Goal: Task Accomplishment & Management: Complete application form

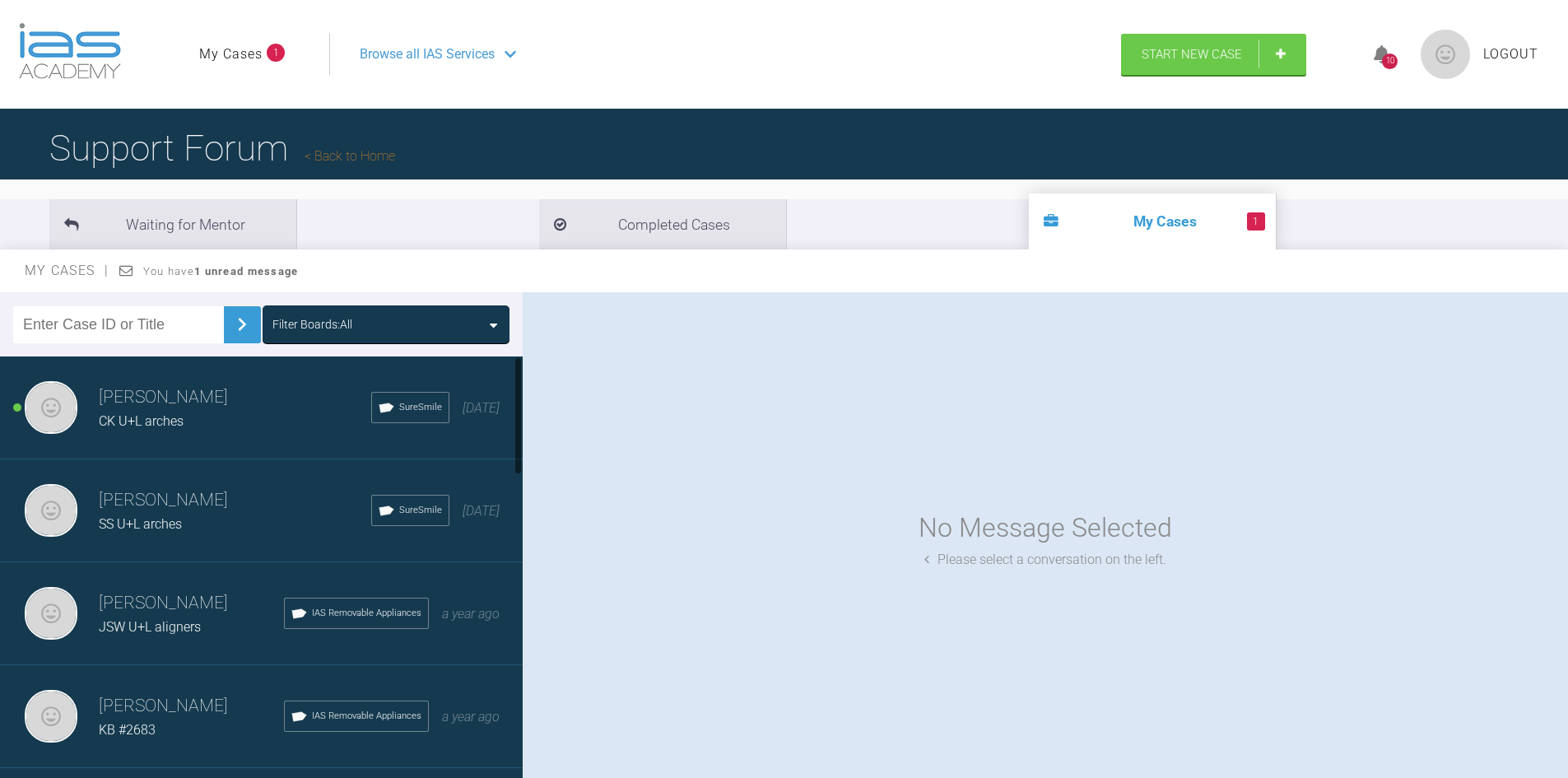
click at [167, 402] on h3 "Rulah Al-Ammar" at bounding box center [235, 398] width 273 height 28
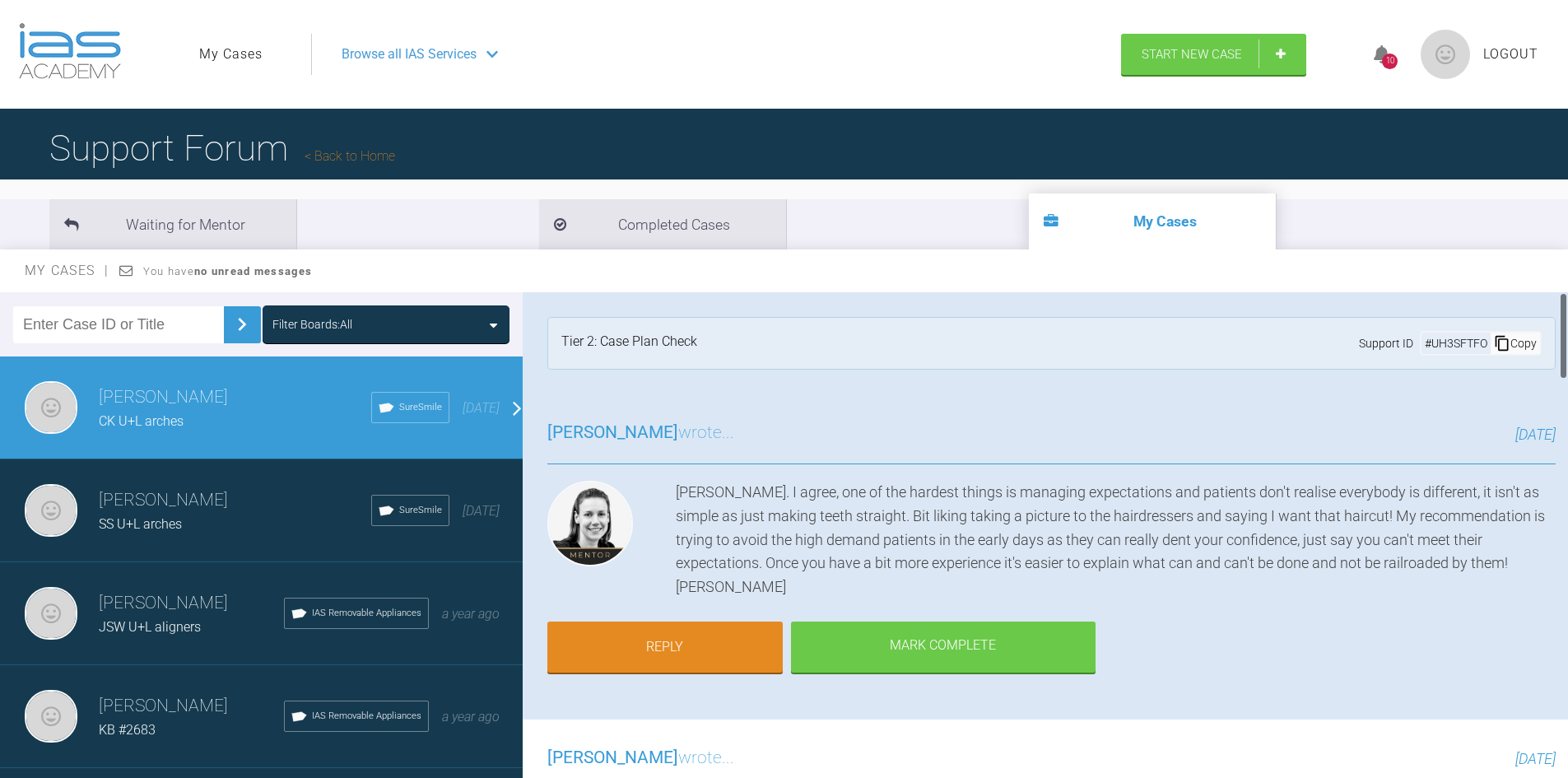
click at [1064, 496] on div "Okey doke. I agree, one of the hardest things is managing expectations and pati…" at bounding box center [1116, 539] width 880 height 118
click at [1176, 60] on span "Start New Case" at bounding box center [1192, 55] width 100 height 15
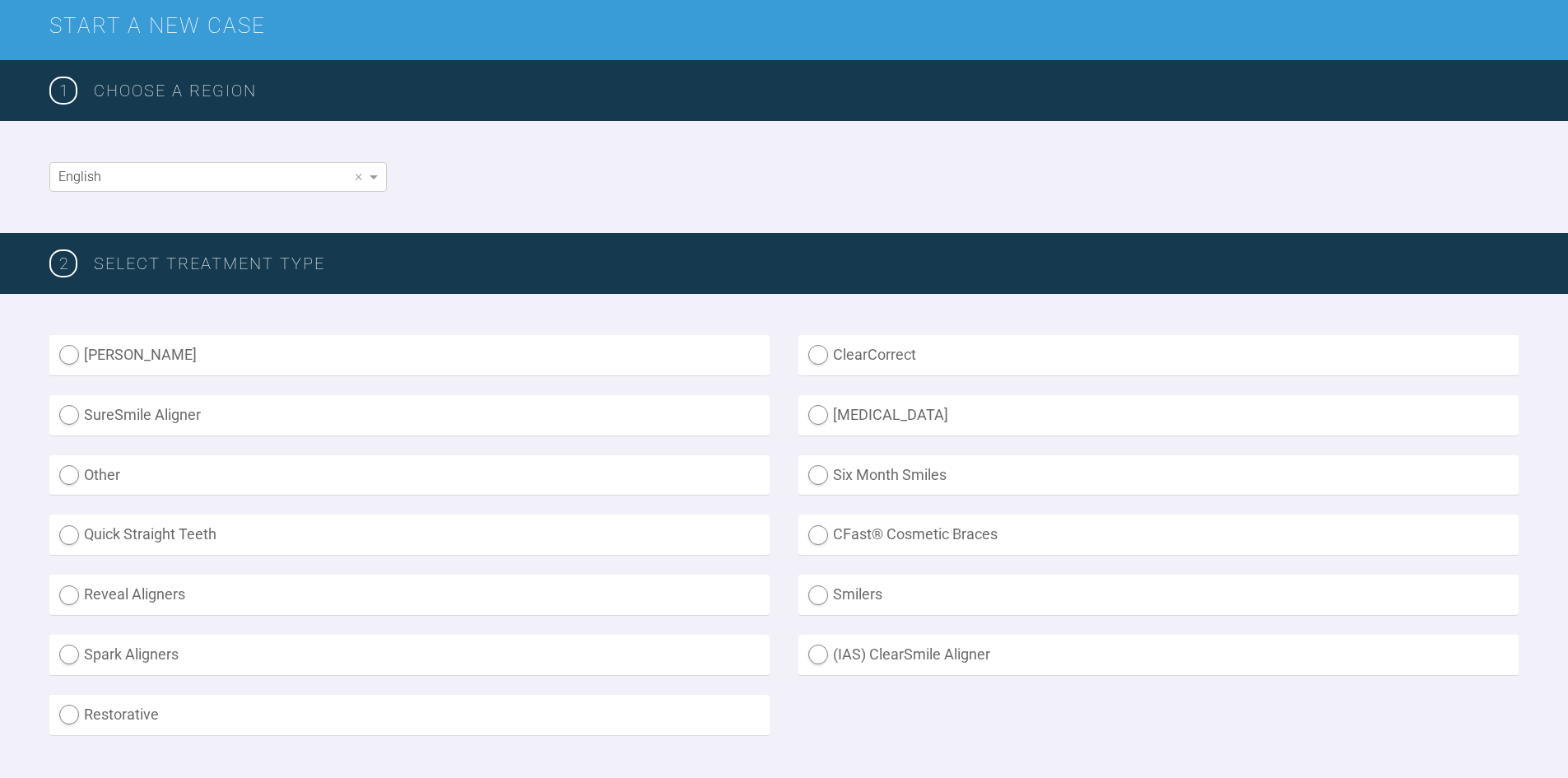
scroll to position [247, 0]
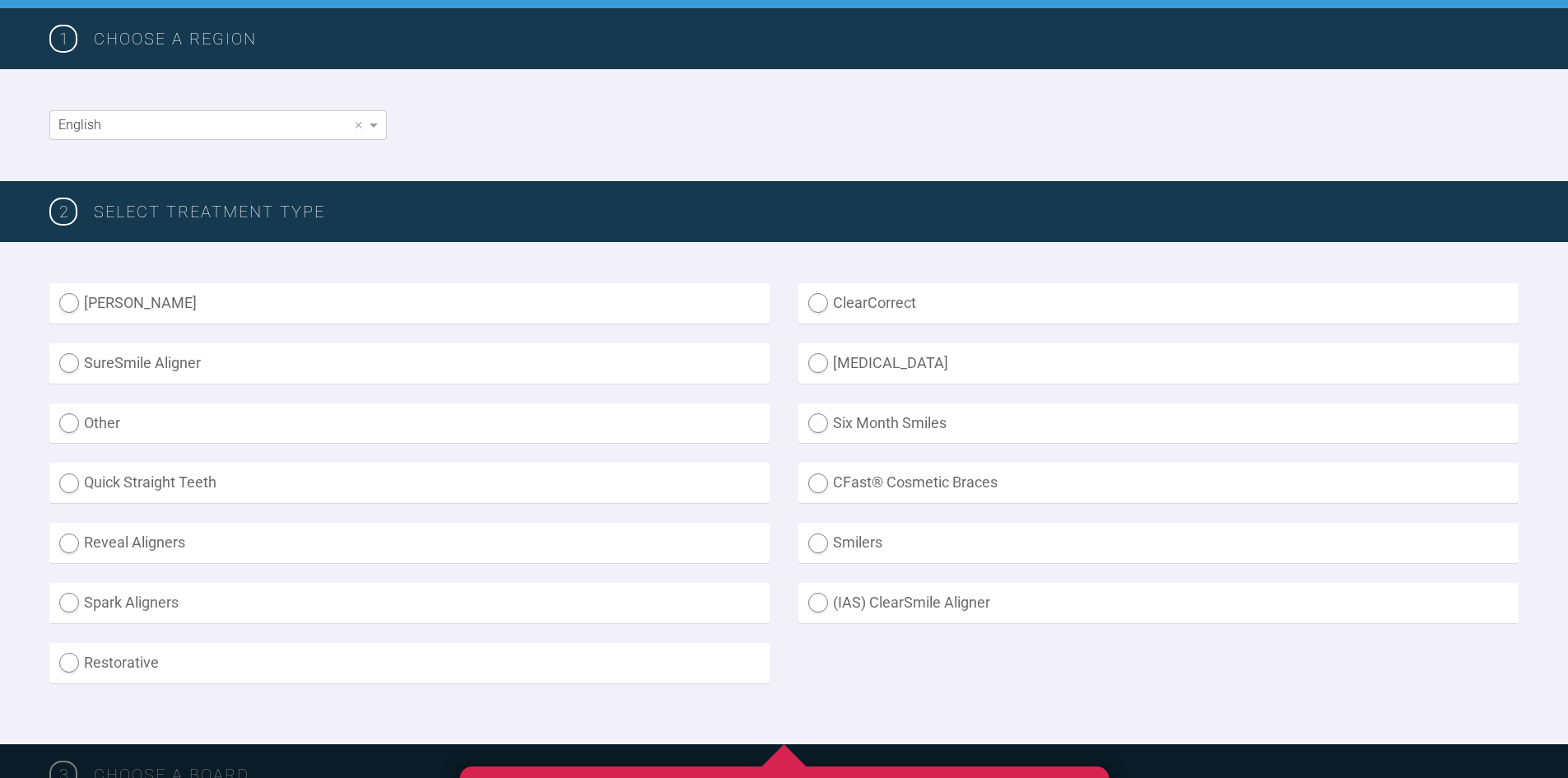
click at [88, 361] on label "SureSmile Aligner" at bounding box center [409, 363] width 720 height 41
radio Aligner "true"
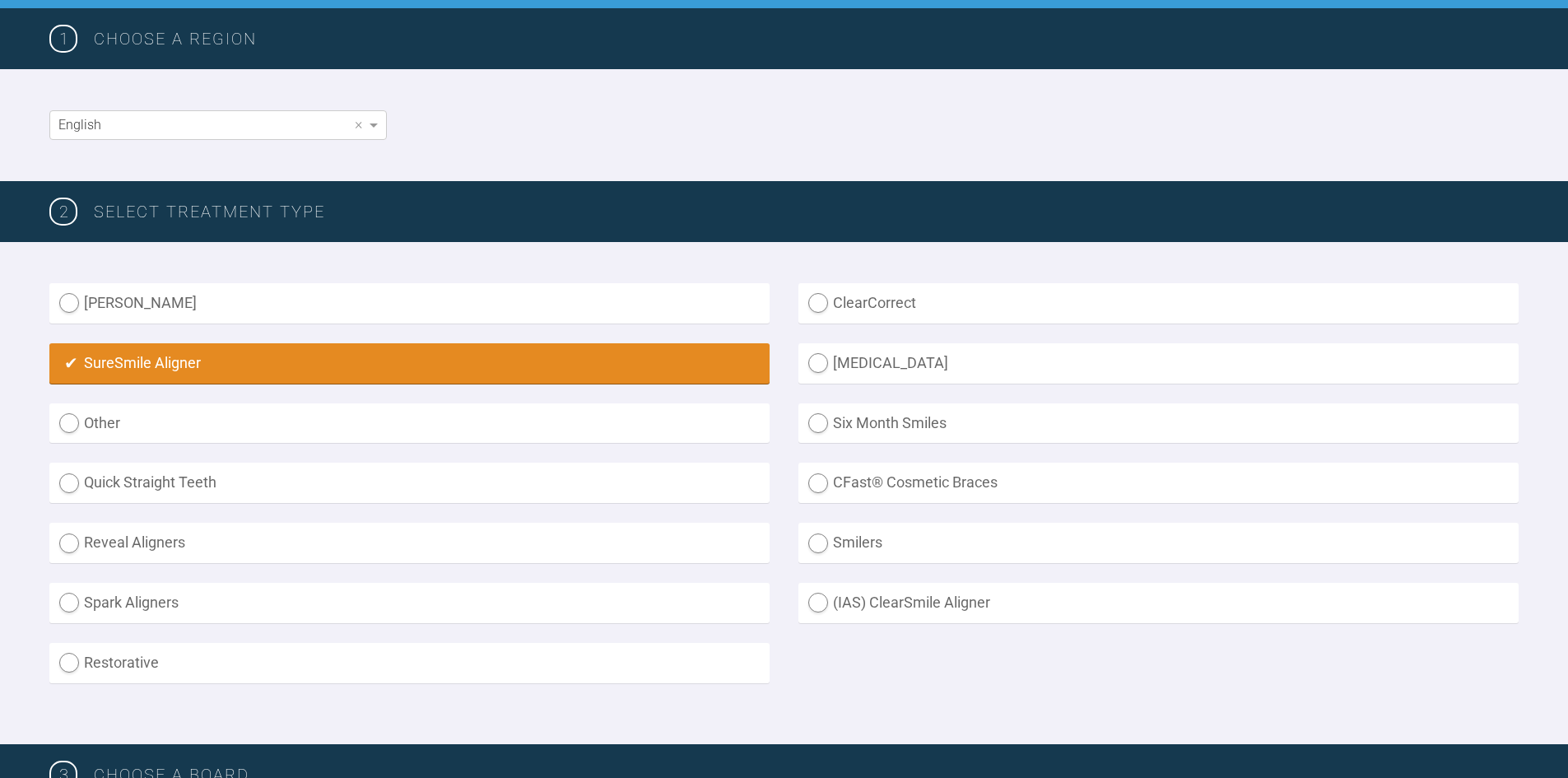
click at [818, 594] on label "(IAS) ClearSmile Aligner" at bounding box center [1158, 603] width 720 height 41
radio Aligner "true"
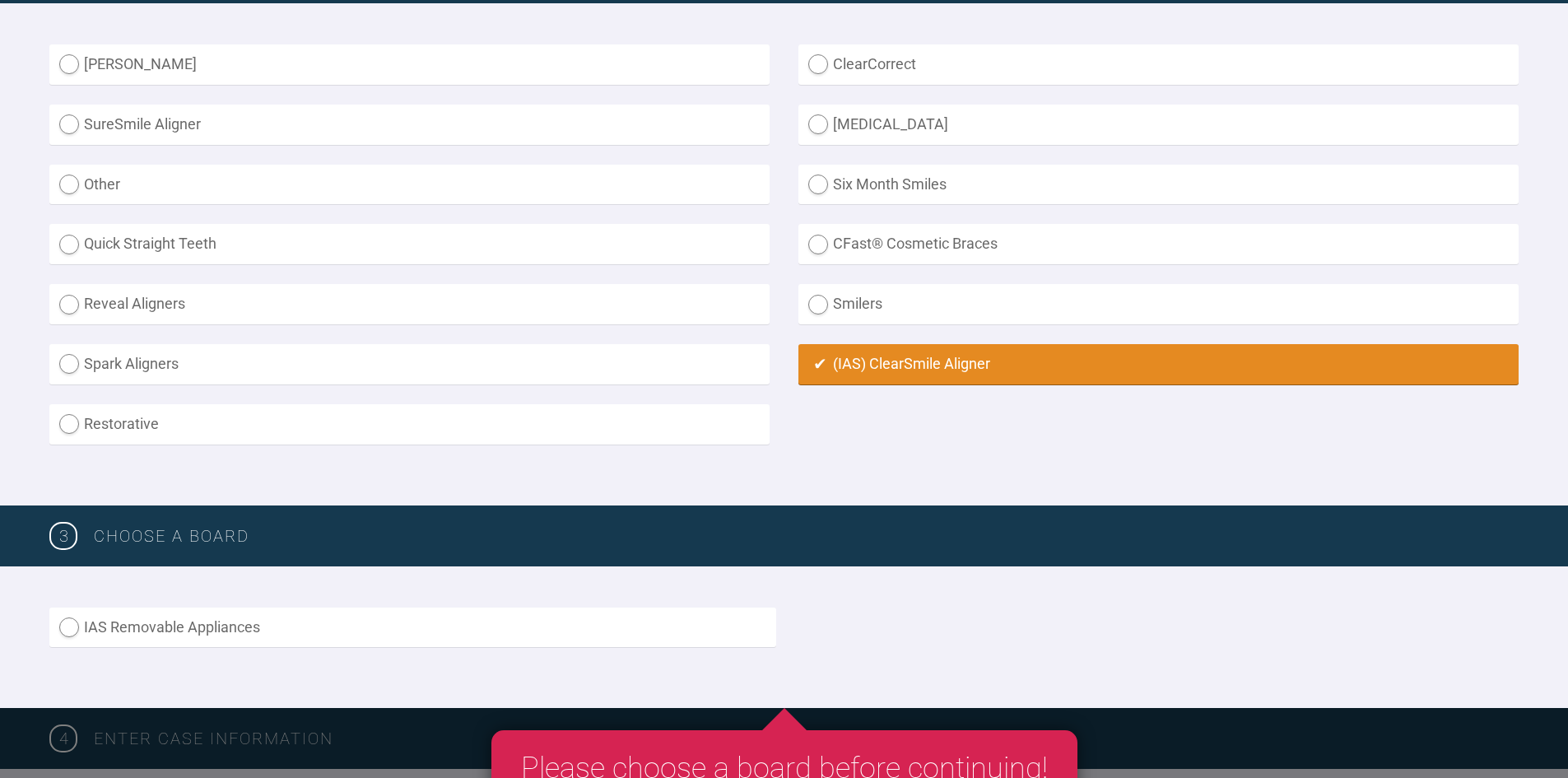
scroll to position [659, 0]
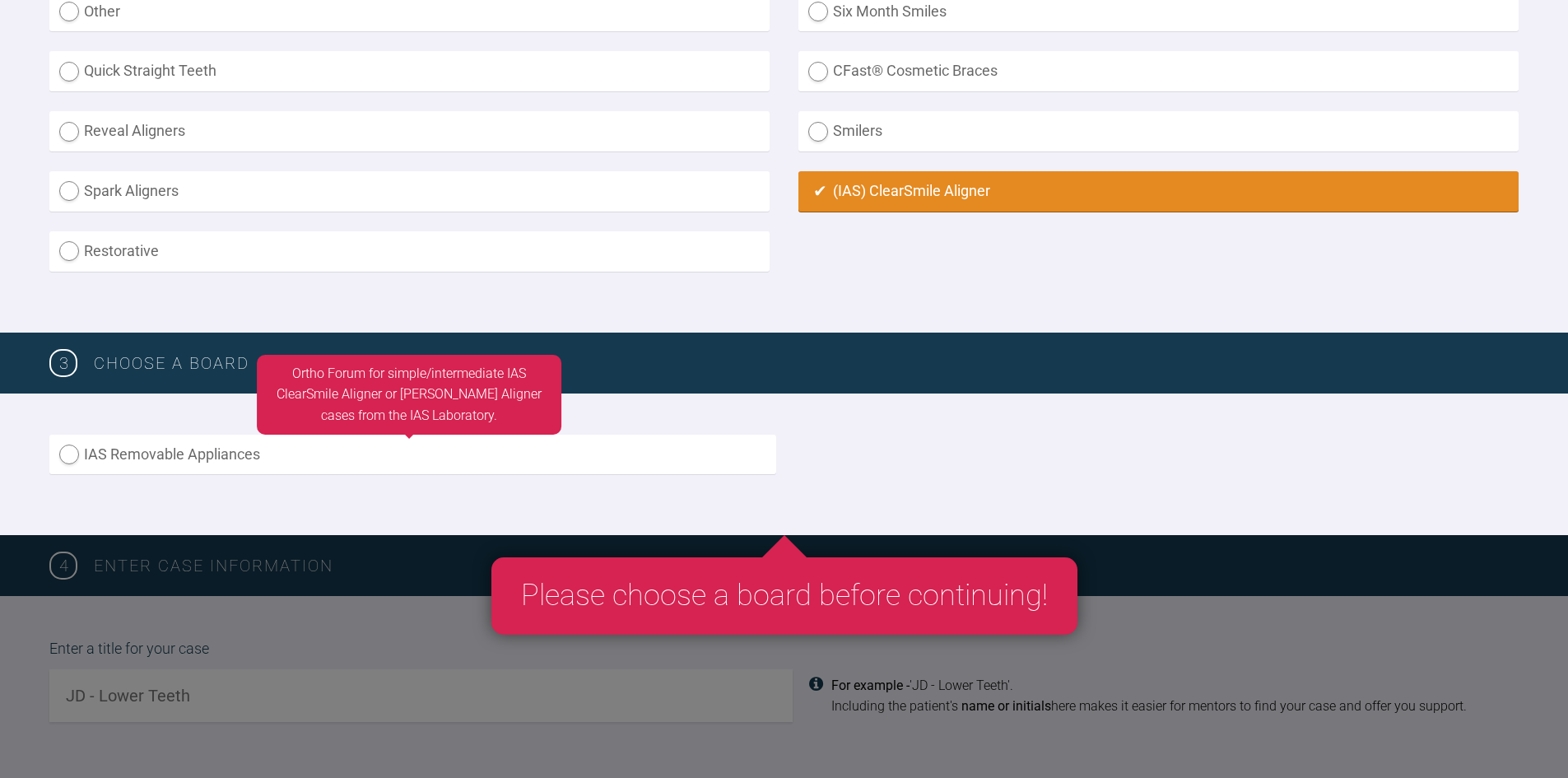
click at [72, 457] on label "IAS Removable Appliances" at bounding box center [412, 455] width 727 height 41
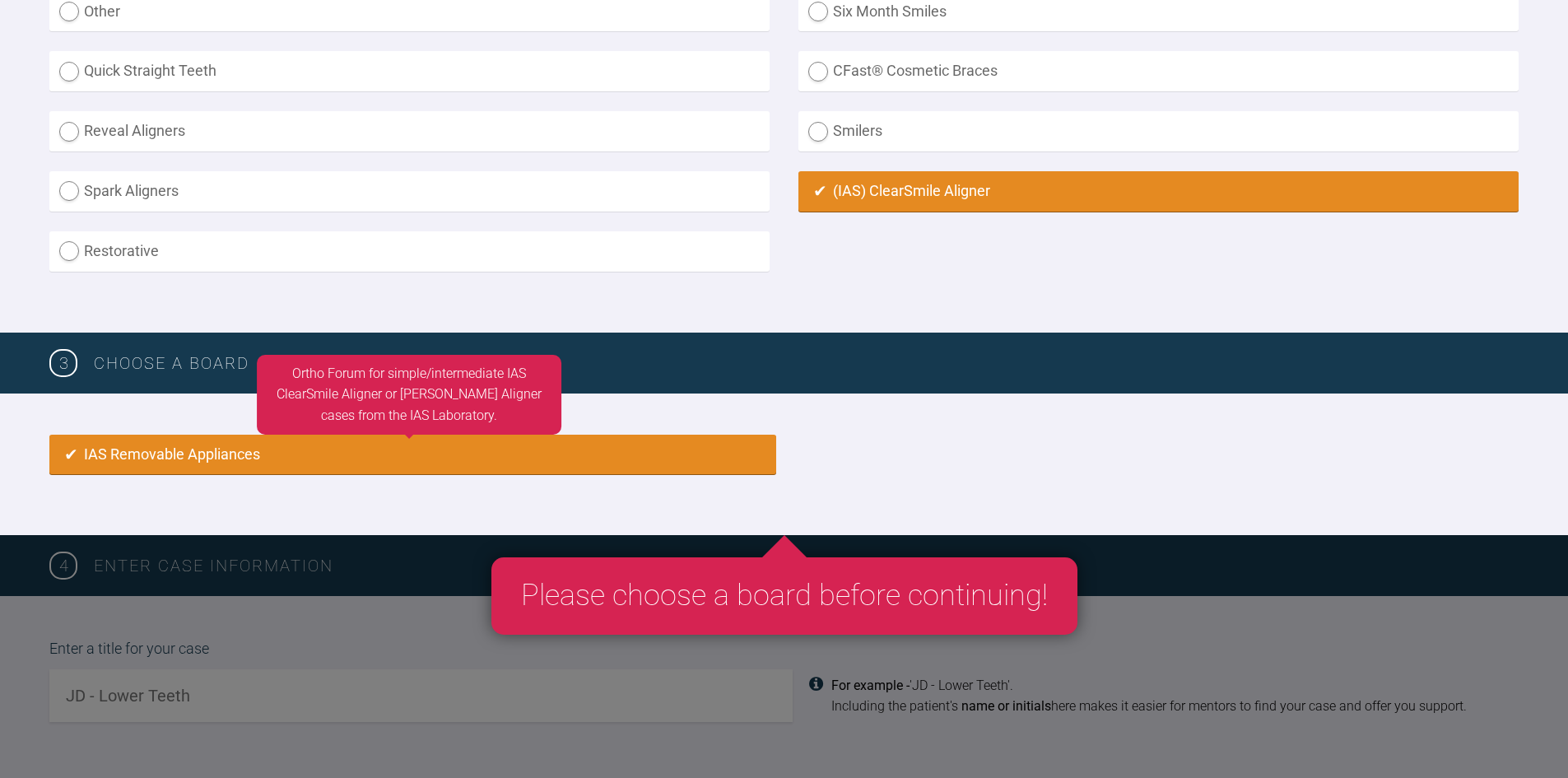
radio input "true"
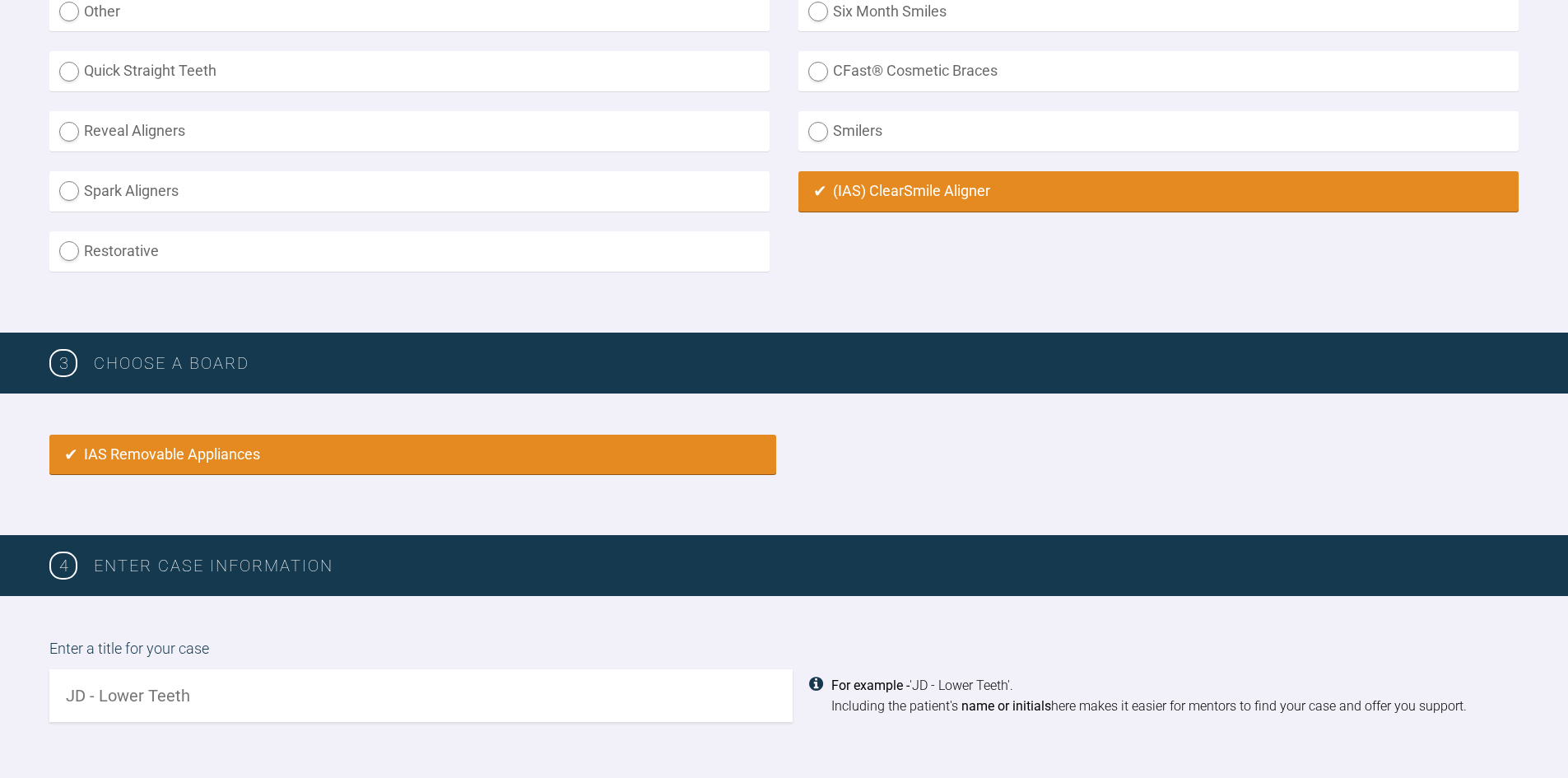
scroll to position [1095, 0]
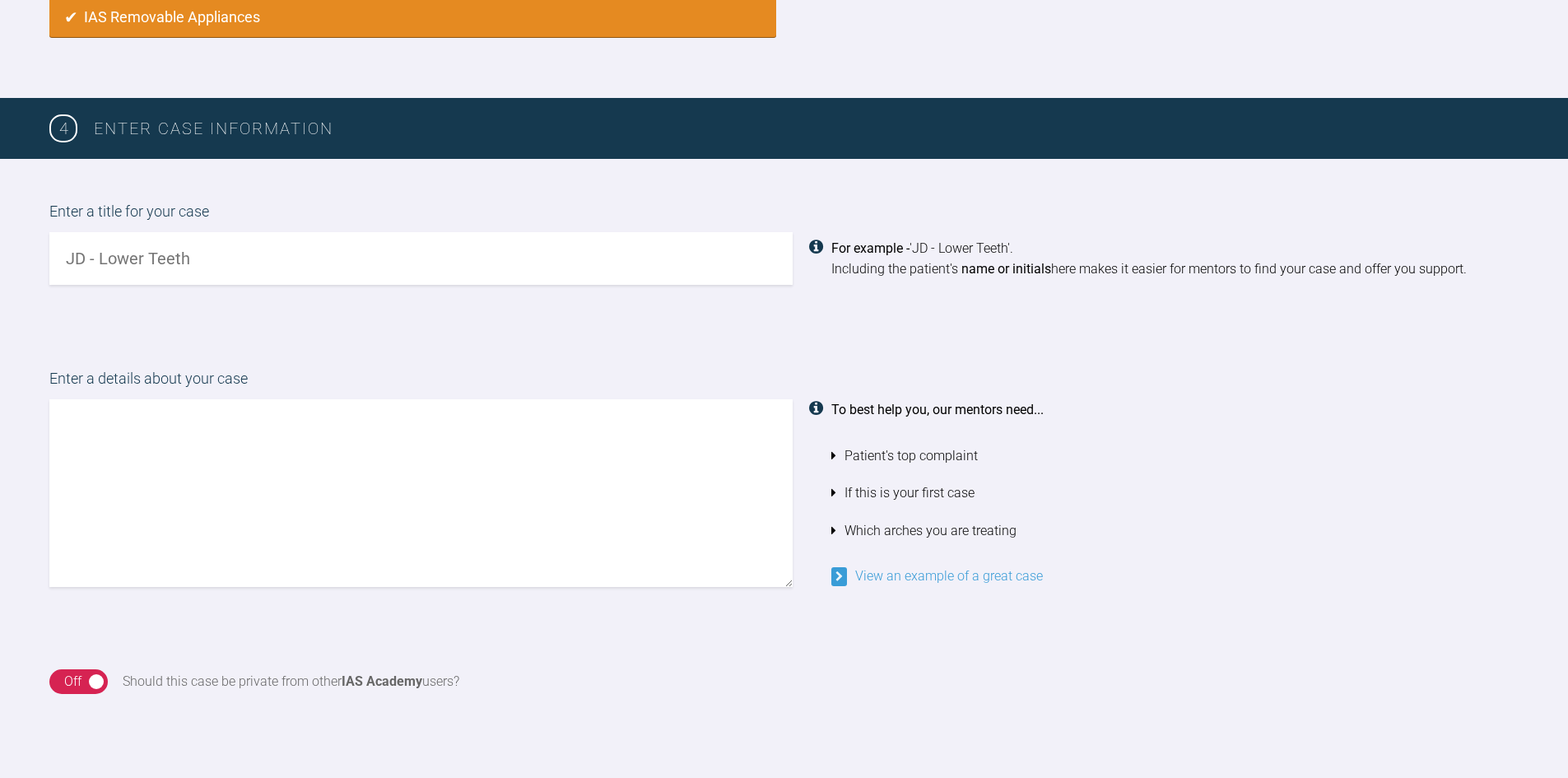
click at [150, 260] on input "text" at bounding box center [421, 258] width 743 height 53
drag, startPoint x: 220, startPoint y: 254, endPoint x: 0, endPoint y: 280, distance: 221.5
click at [0, 280] on div "Enter a title for your case For example - 'JD - Lower Teeth'. Including the pat…" at bounding box center [784, 242] width 1568 height 167
click at [176, 260] on input "text" at bounding box center [421, 258] width 743 height 53
drag, startPoint x: 192, startPoint y: 256, endPoint x: 58, endPoint y: 259, distance: 134.0
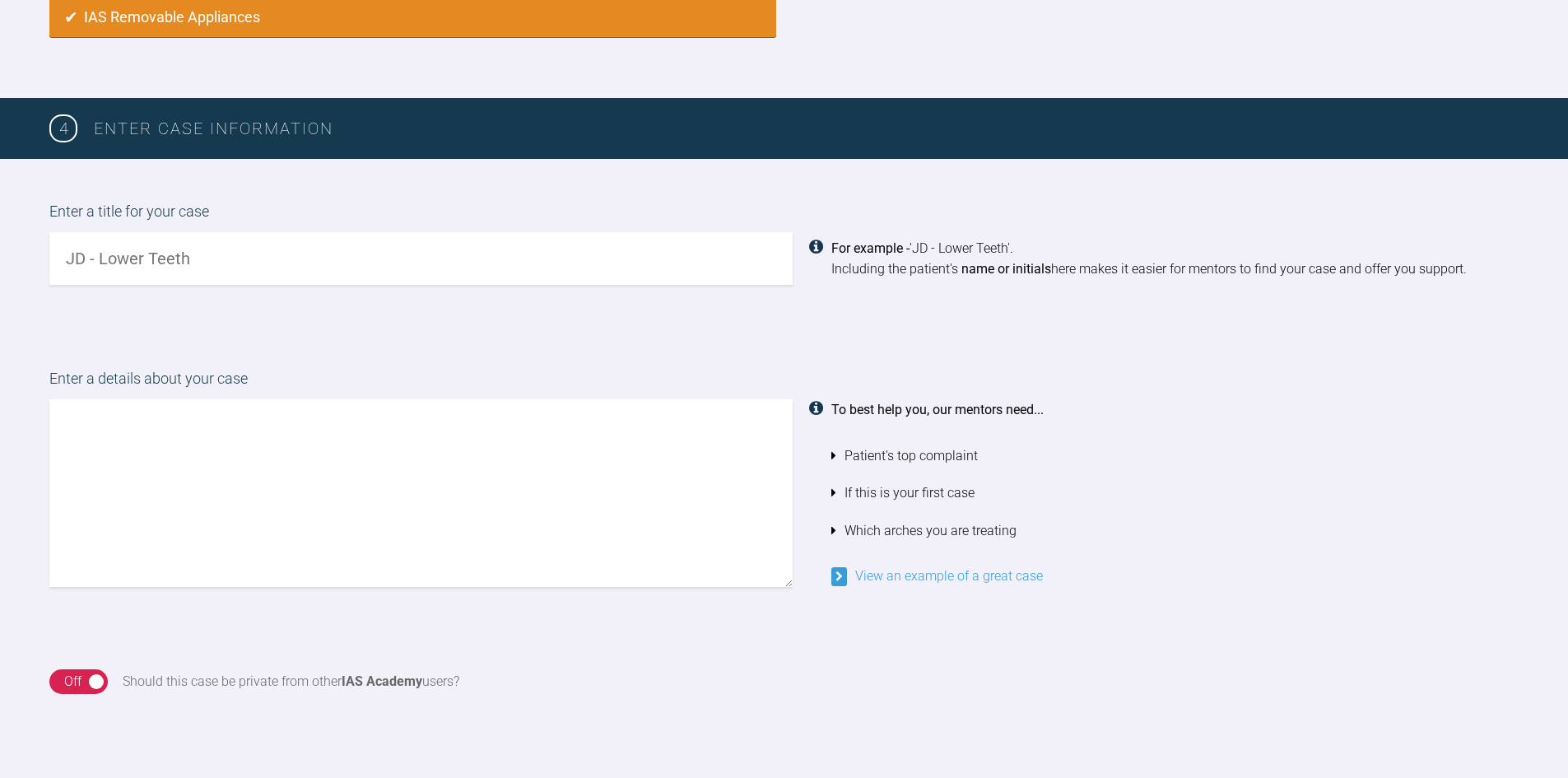
click at [58, 259] on input "text" at bounding box center [421, 258] width 743 height 53
click at [246, 265] on input "text" at bounding box center [421, 258] width 743 height 53
drag, startPoint x: 141, startPoint y: 256, endPoint x: 121, endPoint y: 262, distance: 20.9
click at [121, 262] on input "LT U+L 3-3 only" at bounding box center [421, 258] width 743 height 53
type input "LT U+L ants only"
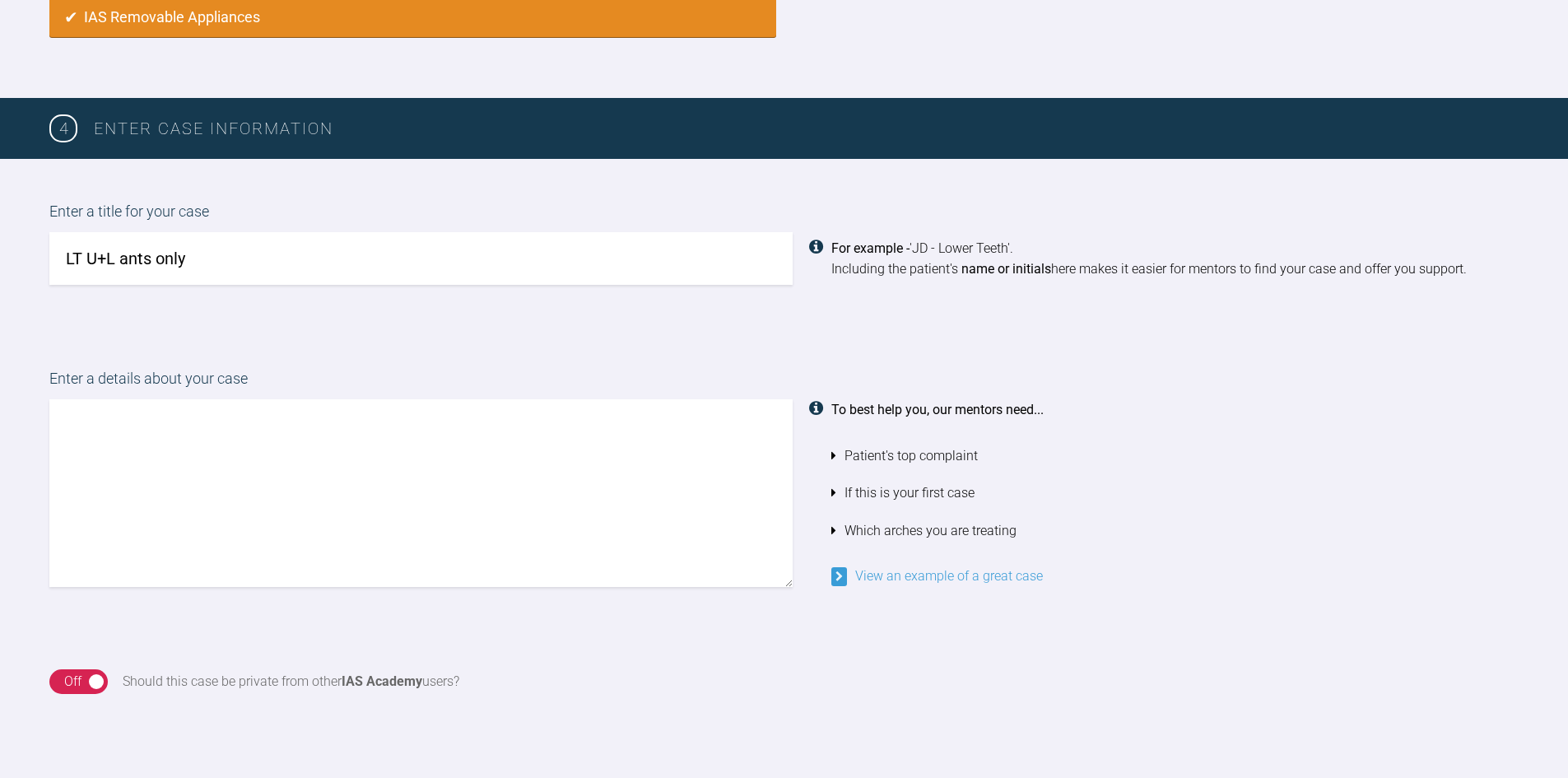
click at [140, 432] on textarea at bounding box center [421, 493] width 743 height 188
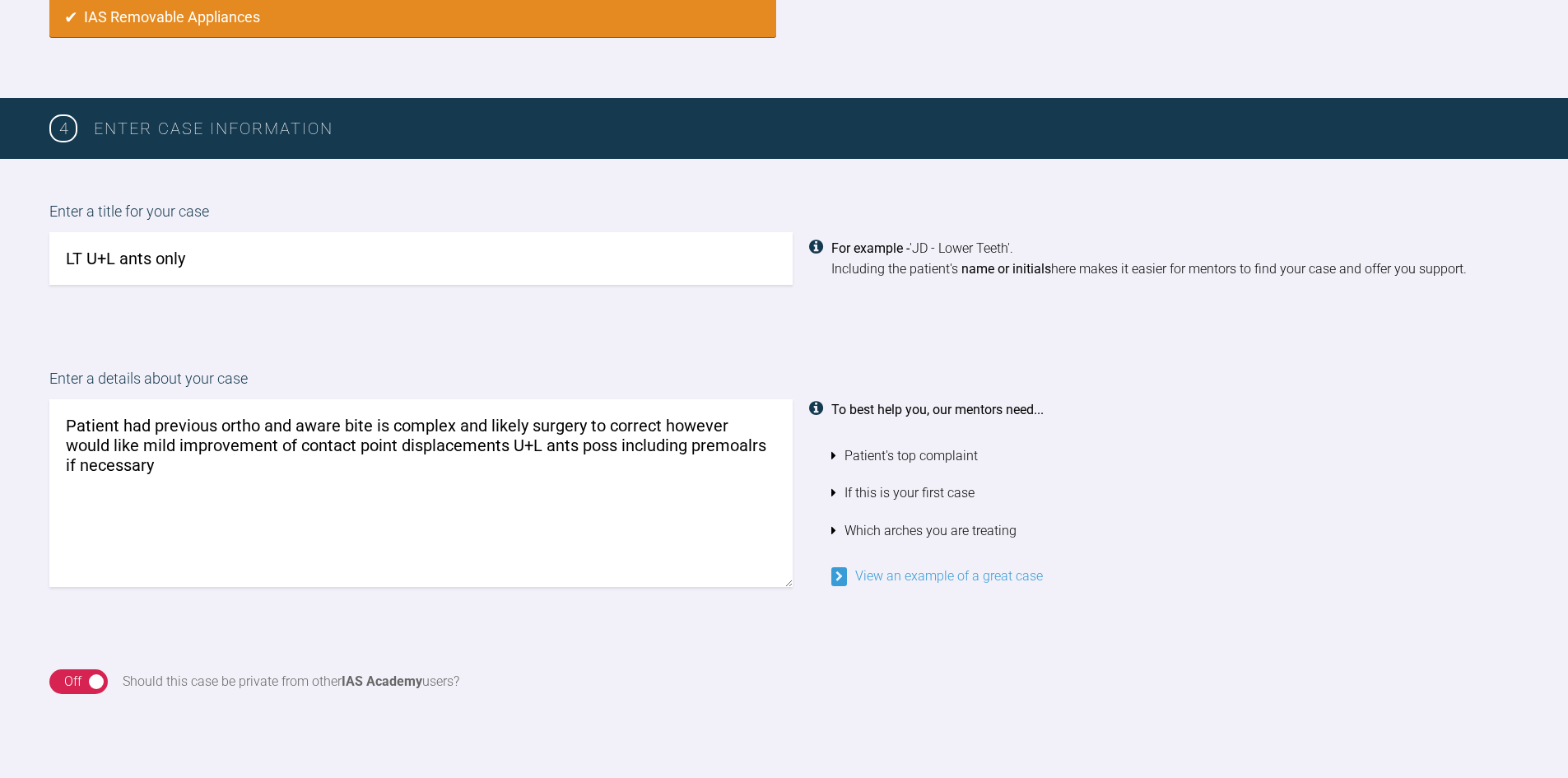
click at [689, 446] on textarea "Patient had previous ortho and aware bite is complex and likely surgery to corr…" at bounding box center [421, 493] width 743 height 188
click at [199, 478] on textarea "Patient had previous ortho and aware bite is complex and likely surgery to corr…" at bounding box center [421, 493] width 743 height 188
type textarea "Patient had previous ortho and aware bite is complex and likely surgery to corr…"
click at [99, 679] on div "On Off" at bounding box center [78, 681] width 59 height 25
click at [281, 637] on div "On Off Should this case be private from other IAS Academy users?" at bounding box center [784, 681] width 1568 height 107
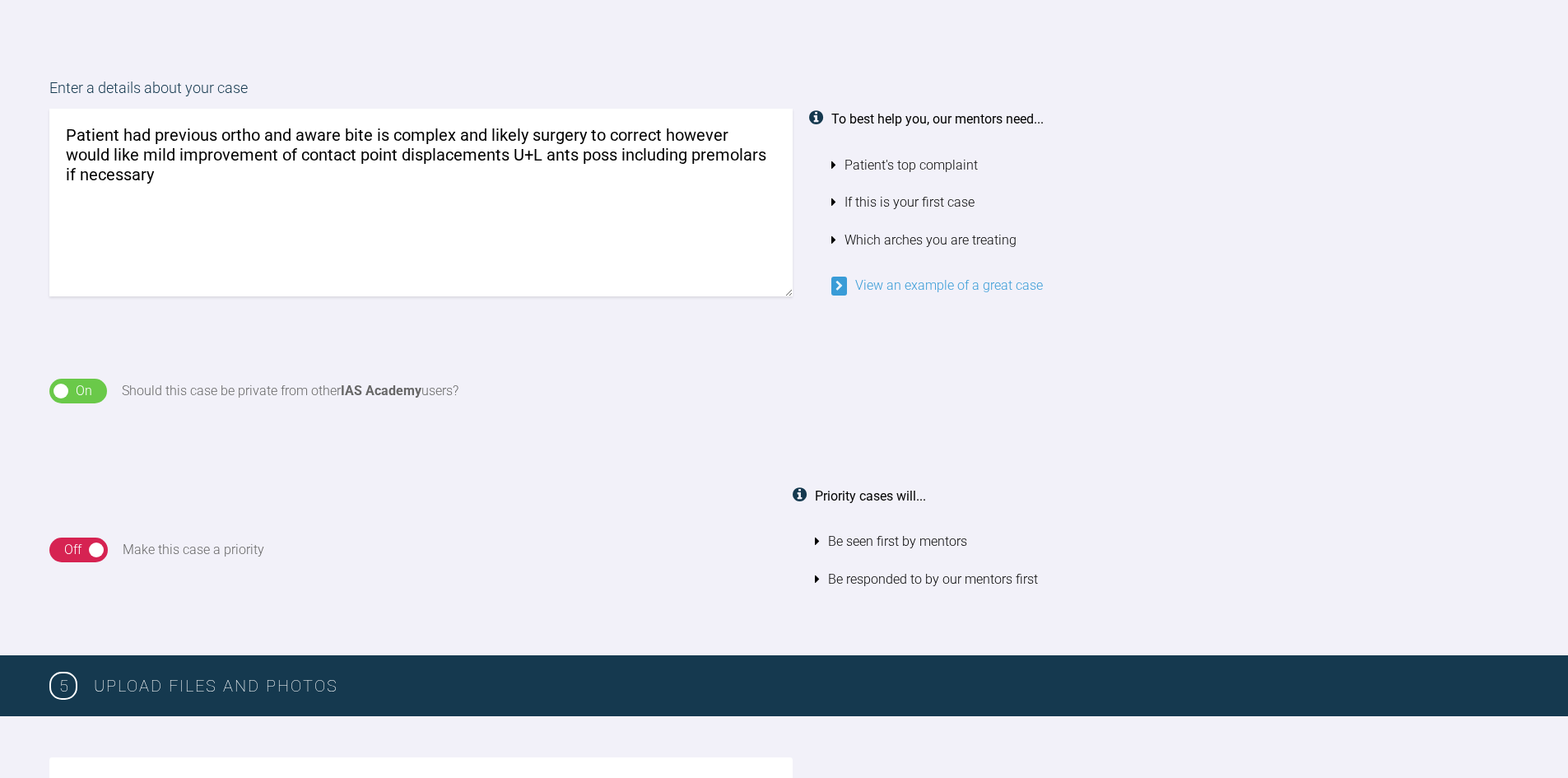
scroll to position [1425, 0]
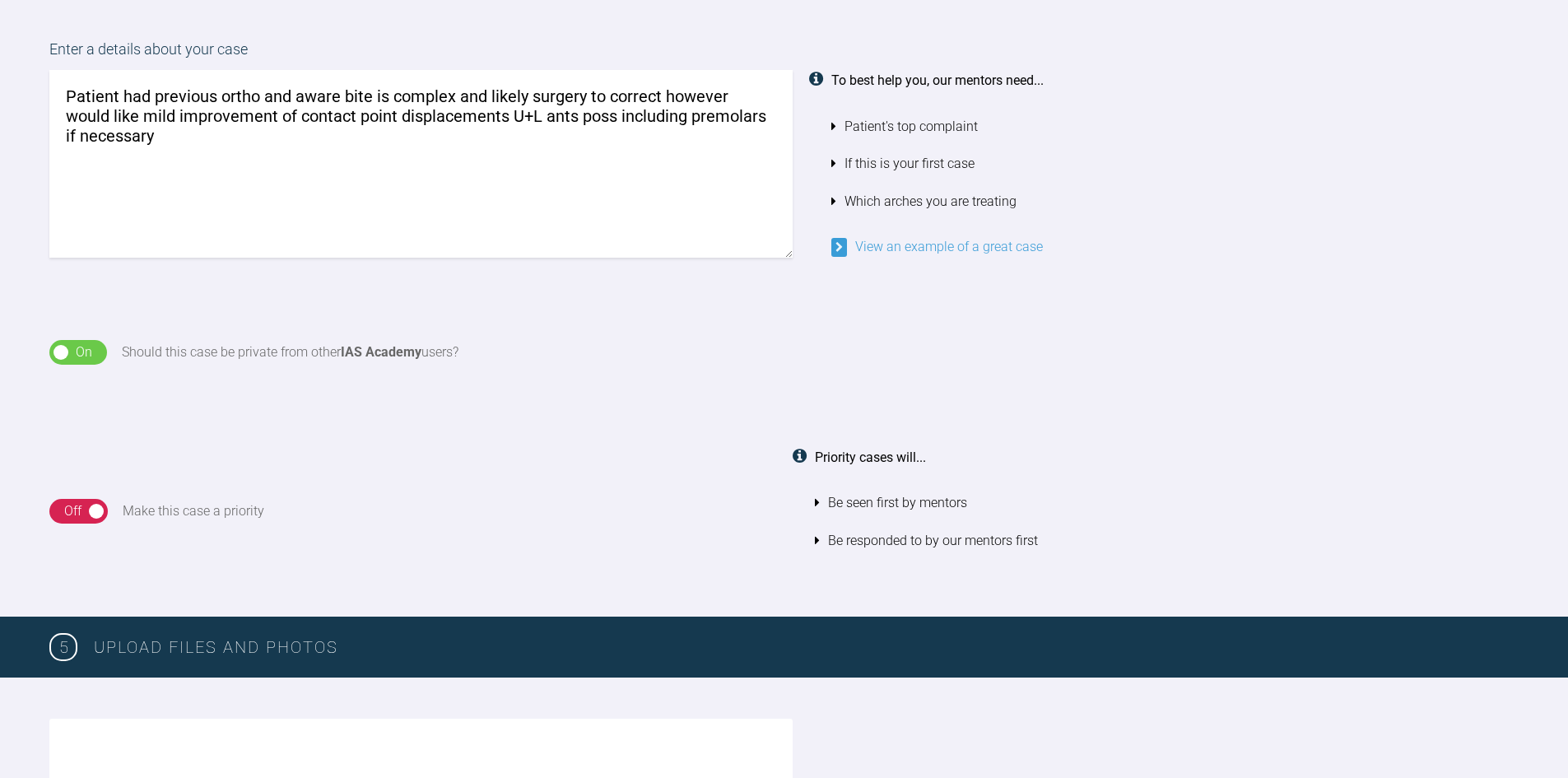
click at [471, 445] on div "On Off Make this case a priority Priority cases will... Be seen first by mentor…" at bounding box center [784, 511] width 1568 height 211
click at [96, 518] on div "On Off" at bounding box center [78, 511] width 59 height 25
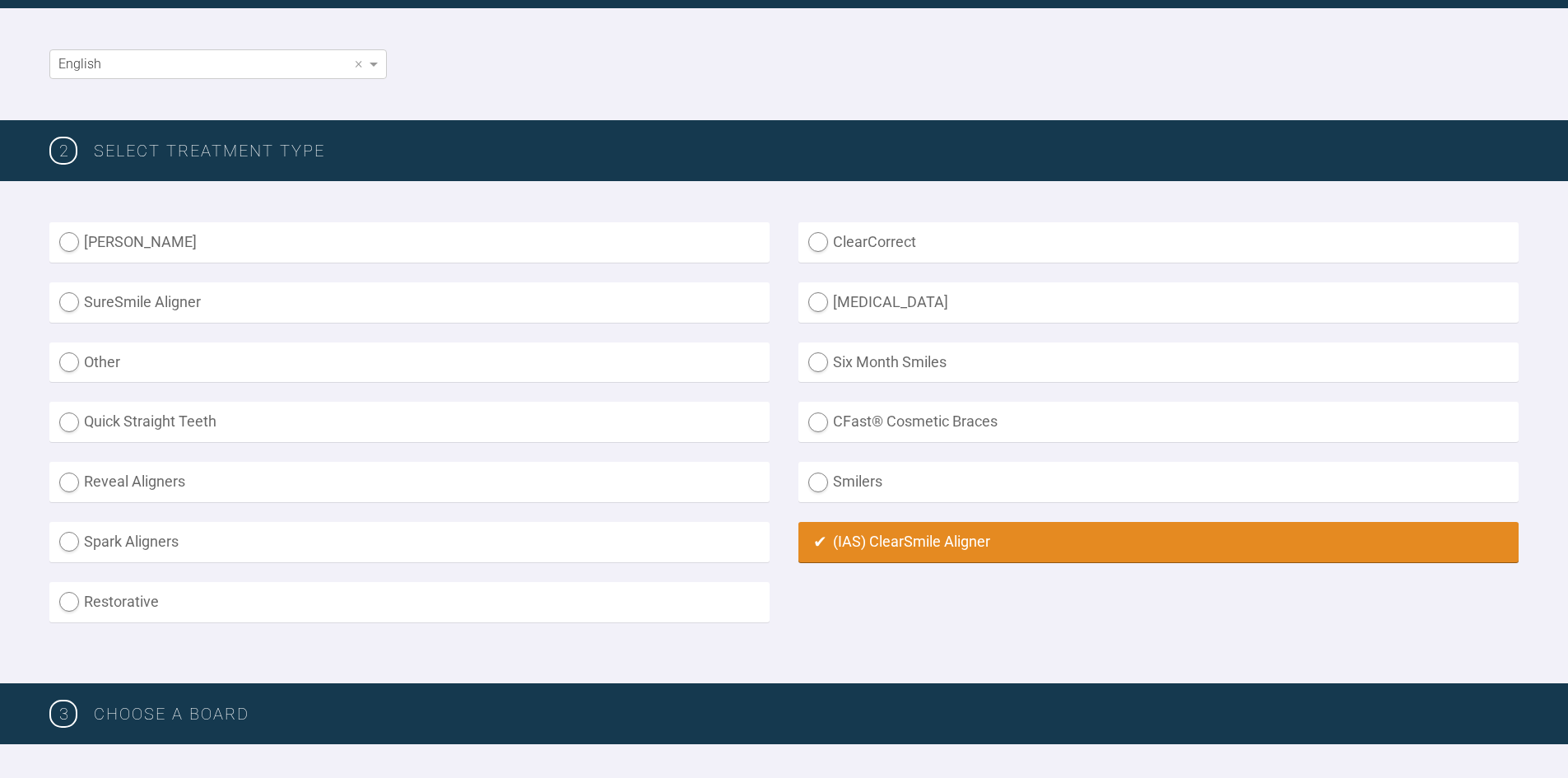
scroll to position [329, 0]
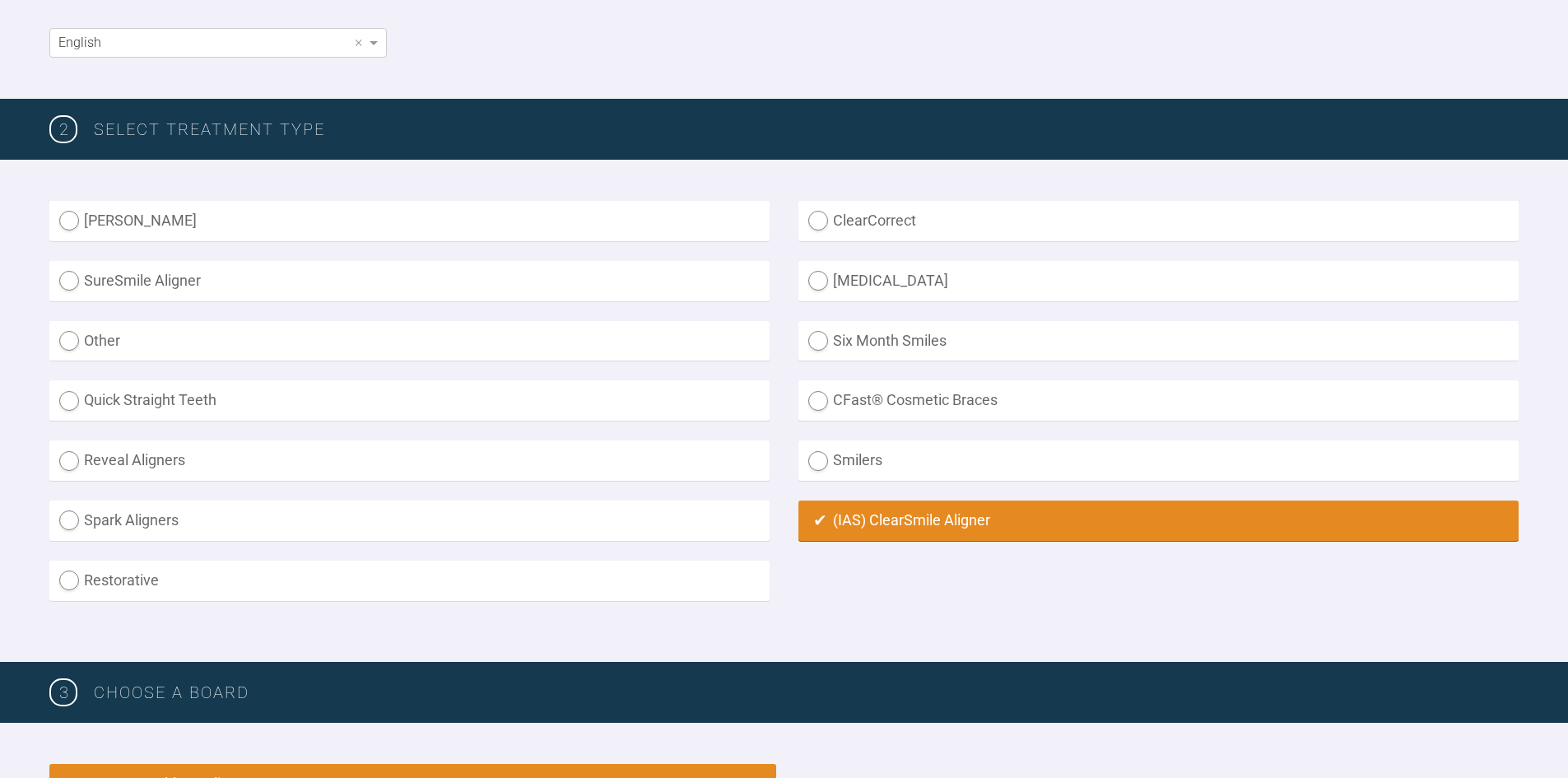
click at [823, 217] on label "ClearCorrect" at bounding box center [1158, 221] width 720 height 41
radio input "true"
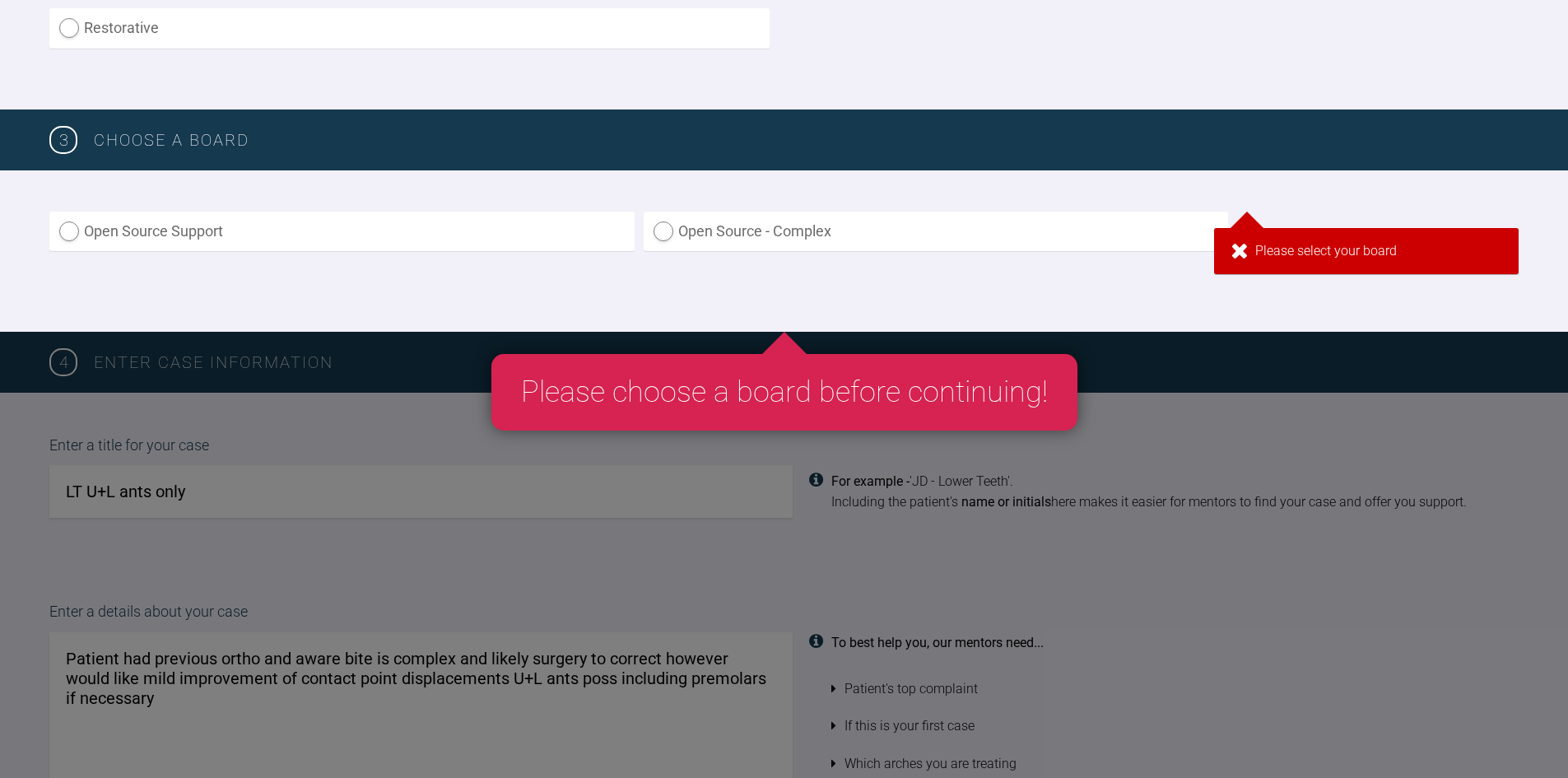
scroll to position [988, 0]
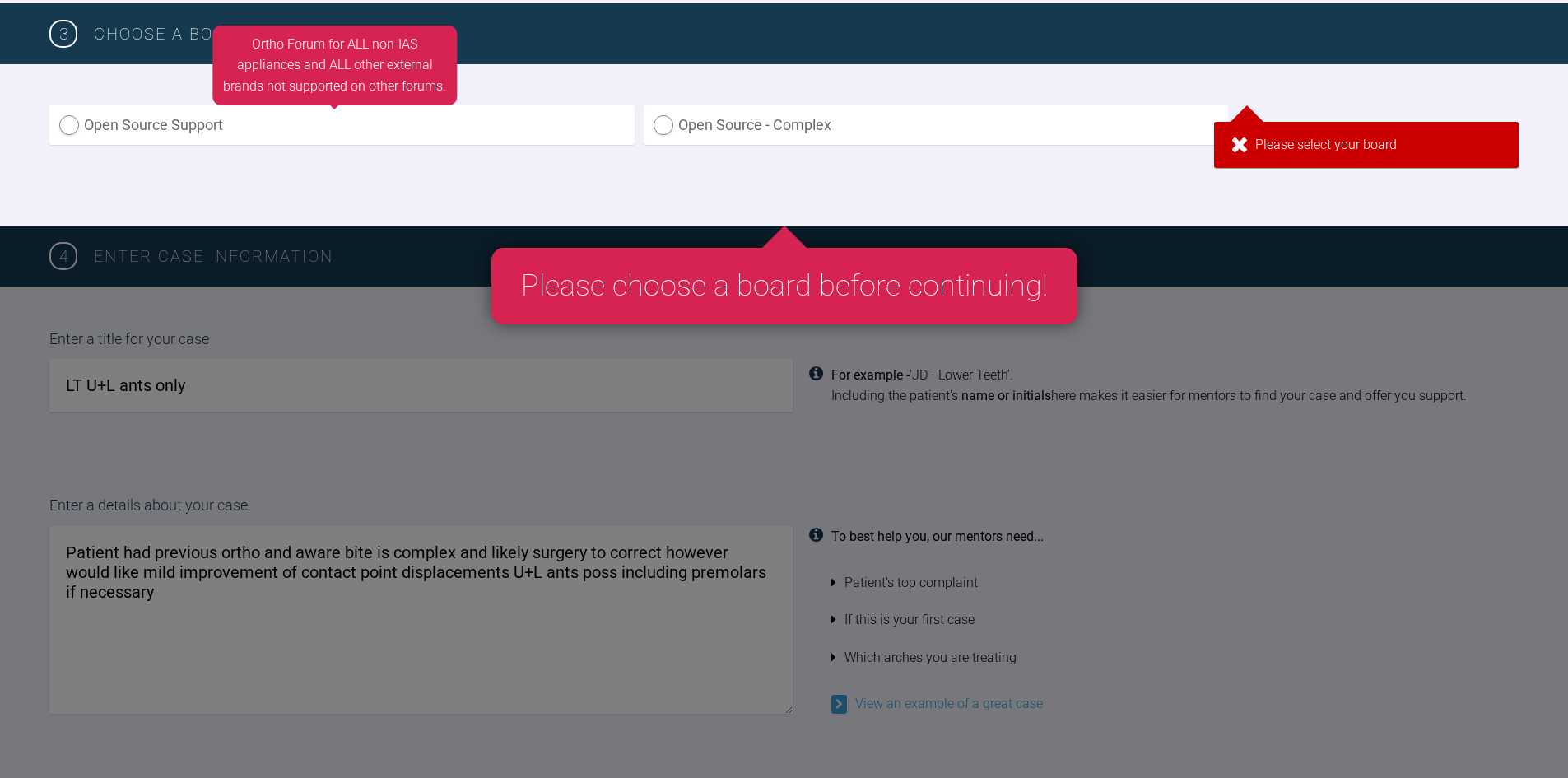
click at [173, 135] on label "Open Source Support" at bounding box center [342, 125] width 586 height 41
radio input "true"
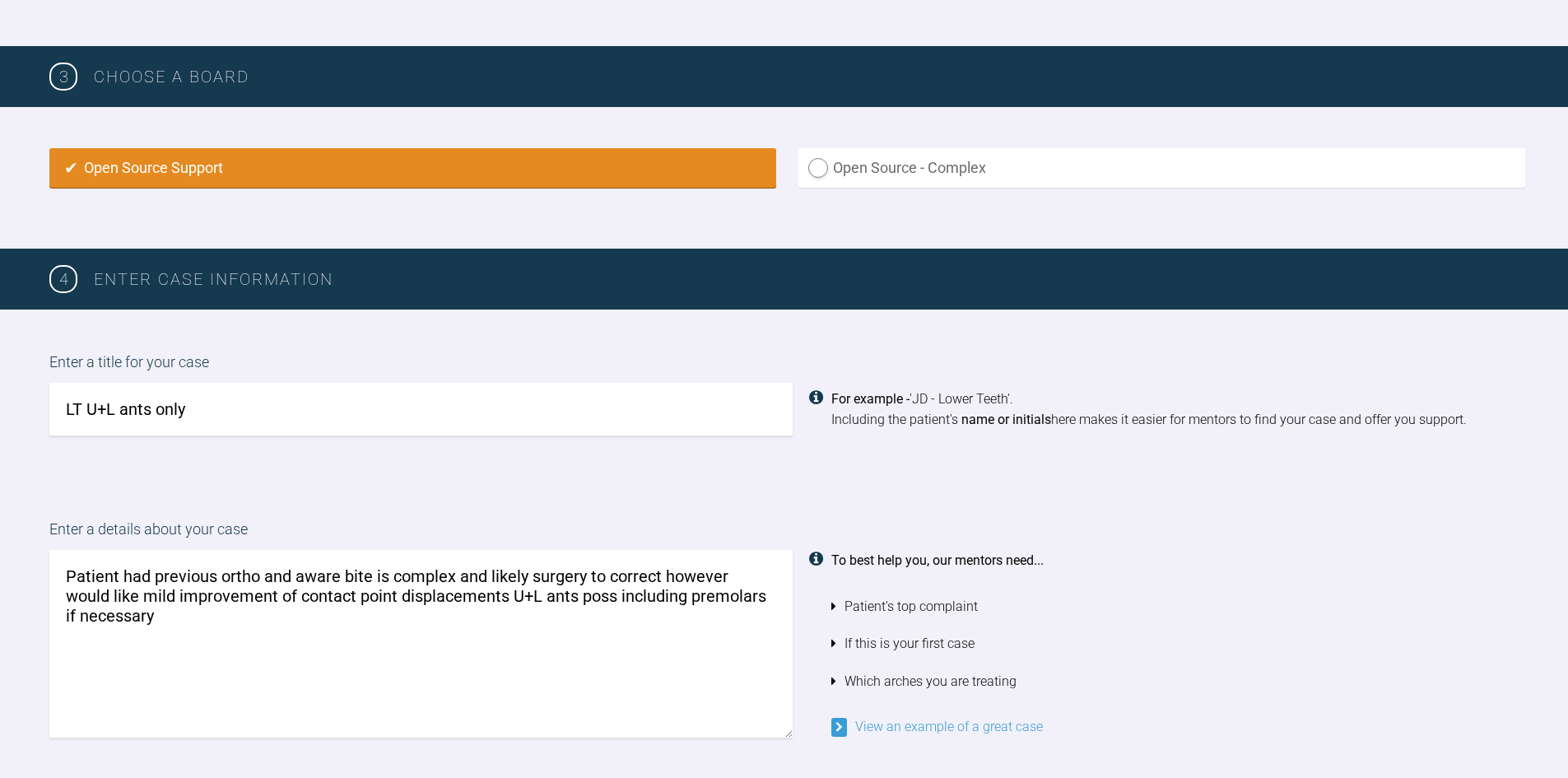
scroll to position [451, 0]
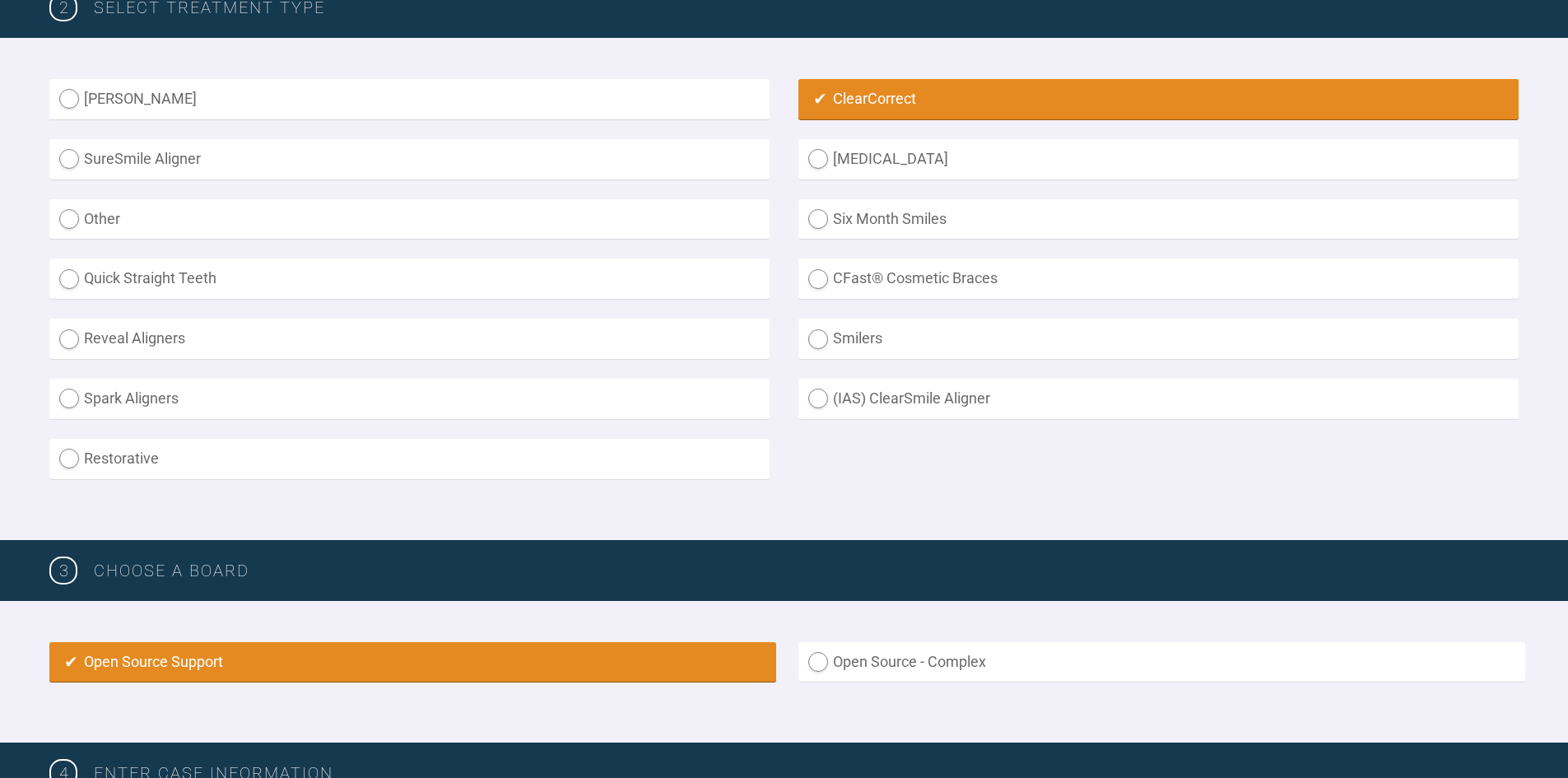
click at [70, 154] on label "SureSmile Aligner" at bounding box center [409, 159] width 720 height 41
radio Aligner "true"
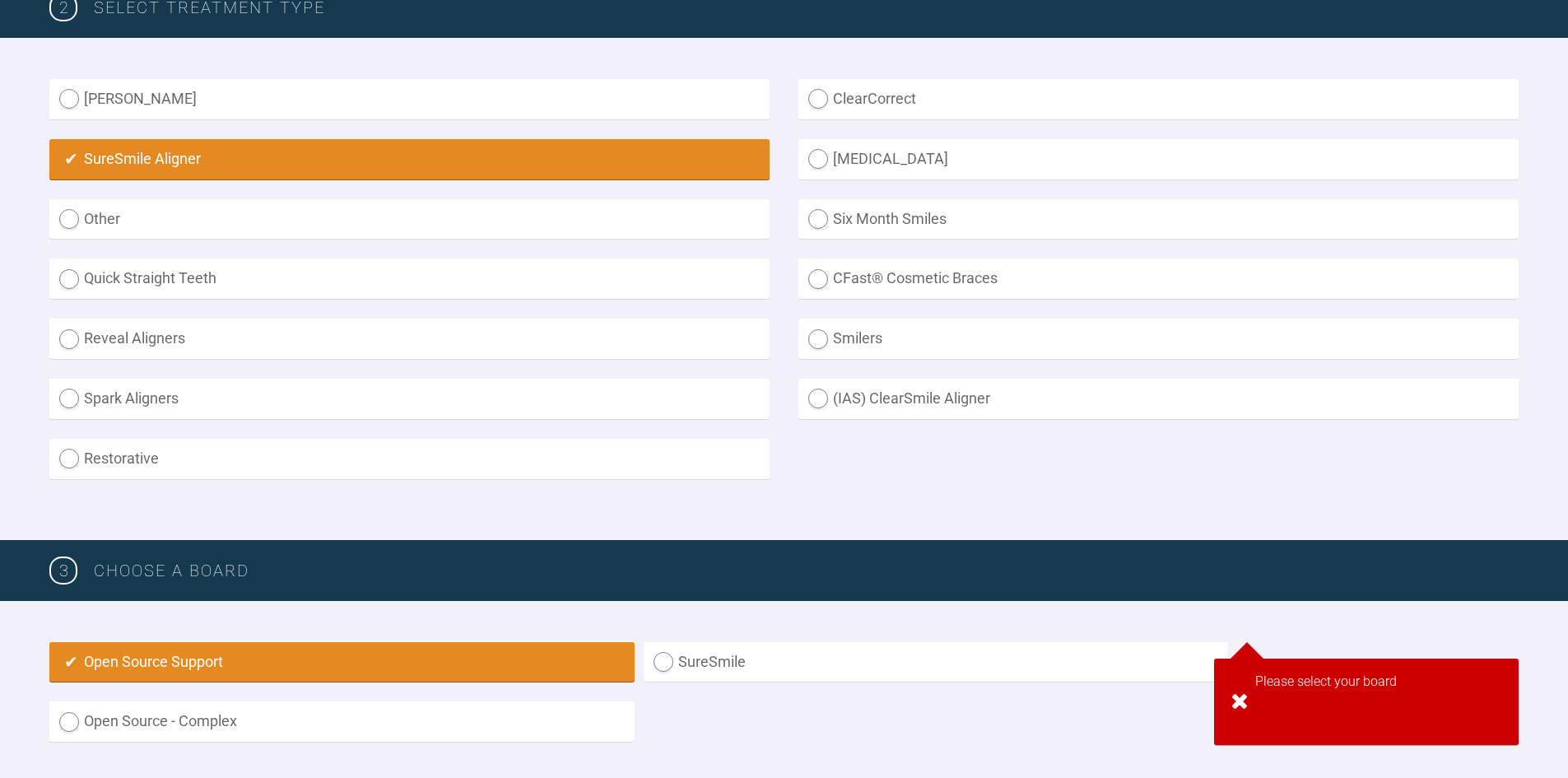
radio input "false"
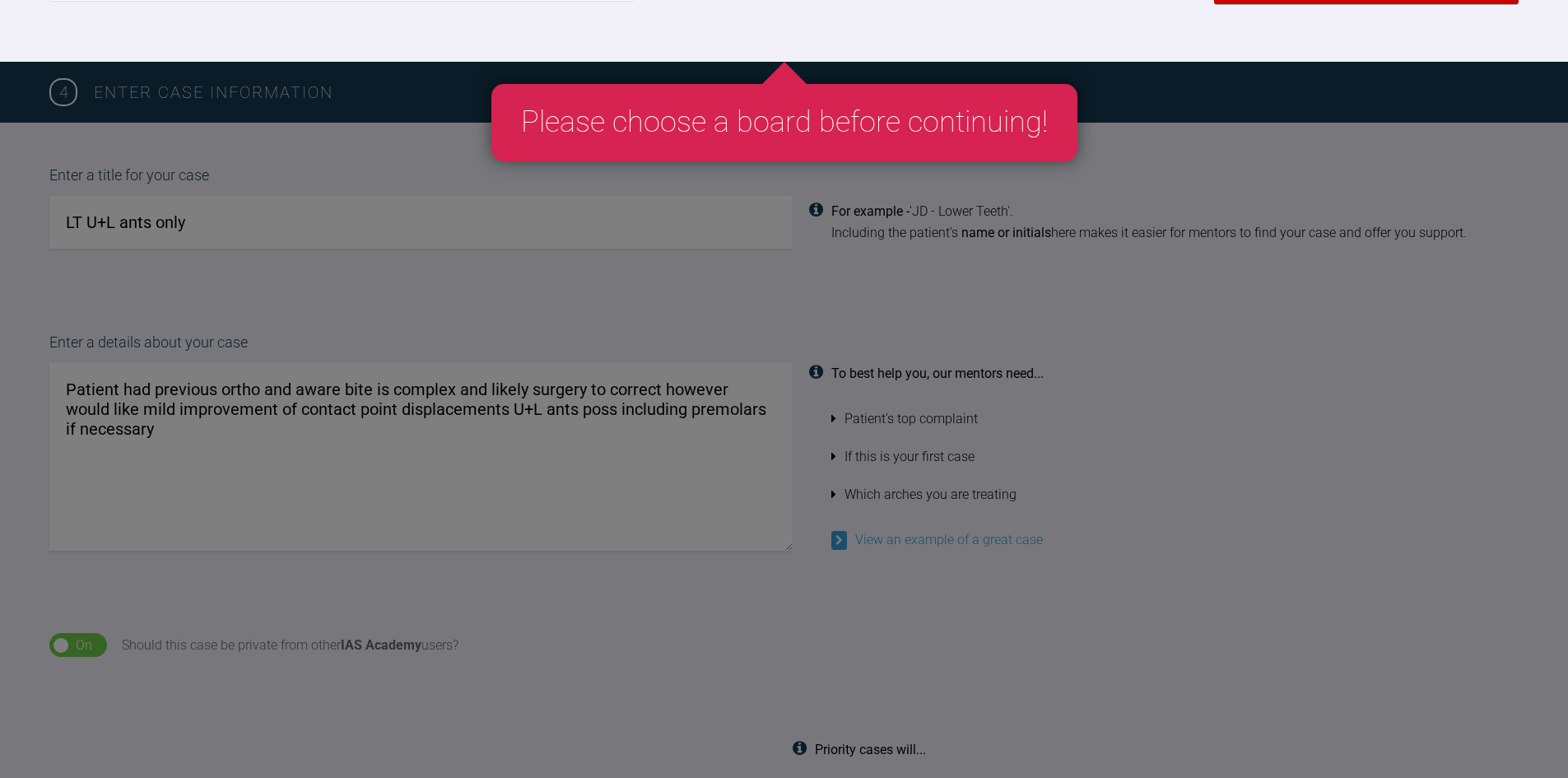
scroll to position [698, 0]
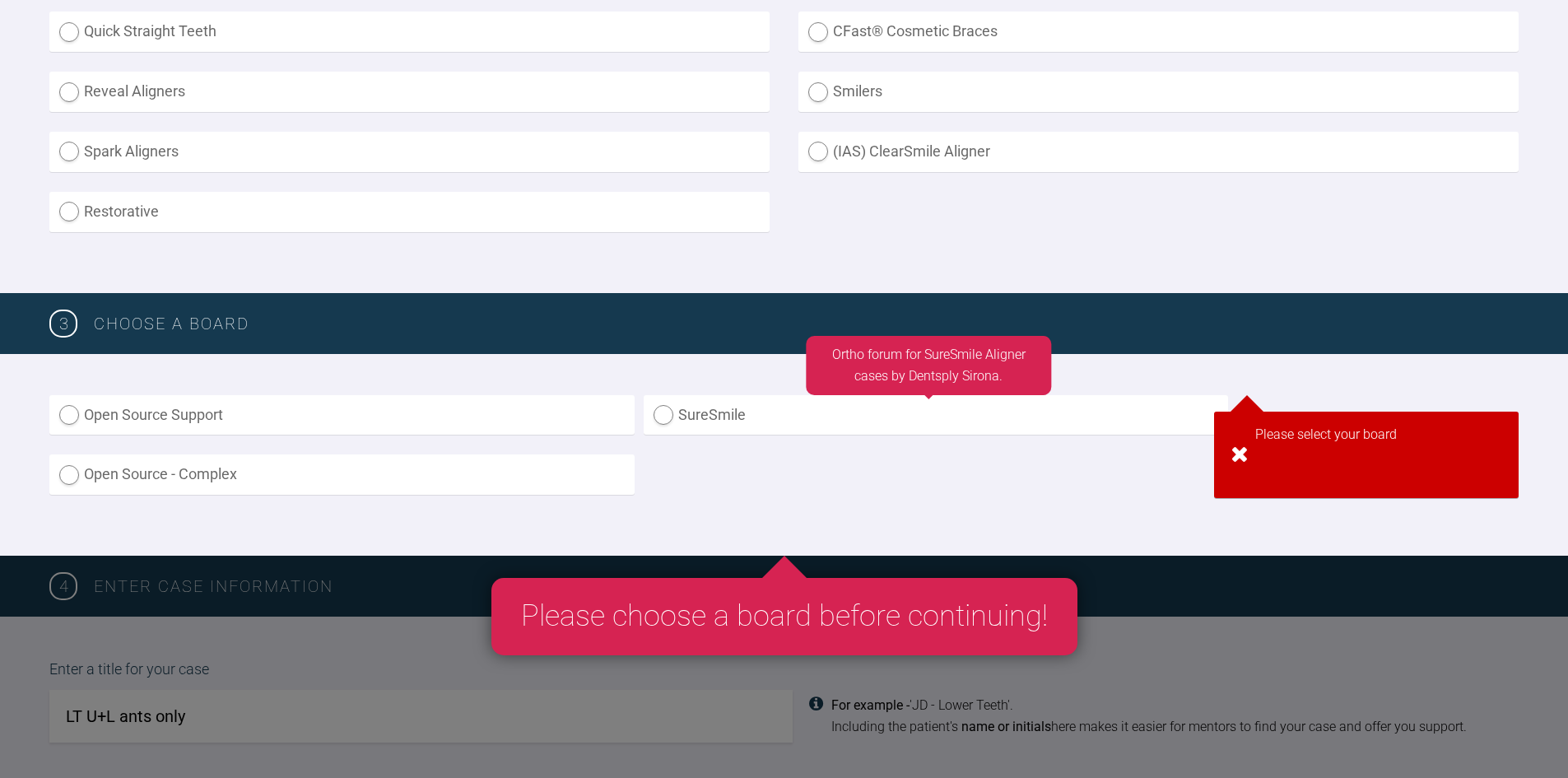
click at [672, 413] on label "SureSmile" at bounding box center [936, 415] width 586 height 41
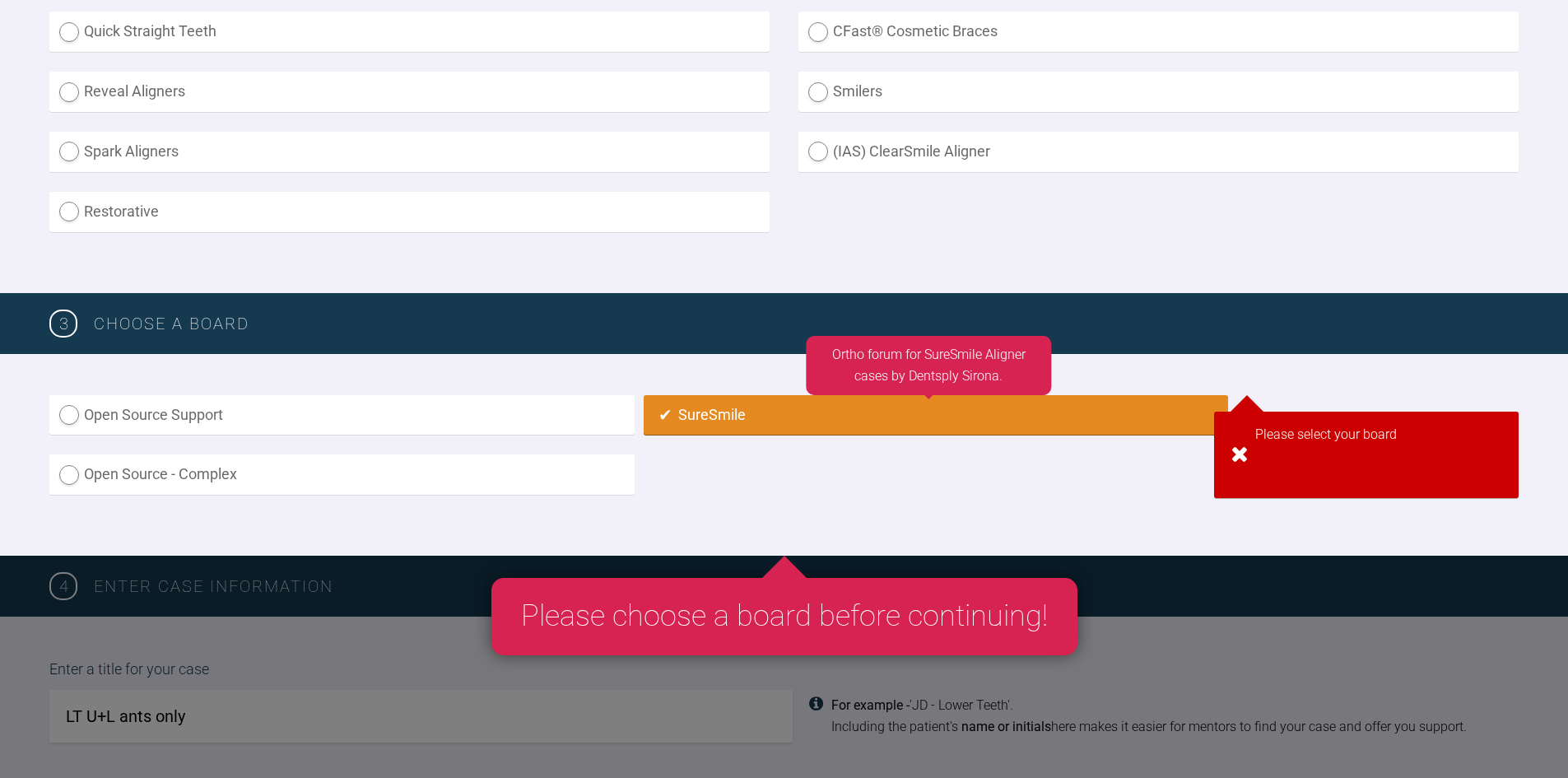
radio input "true"
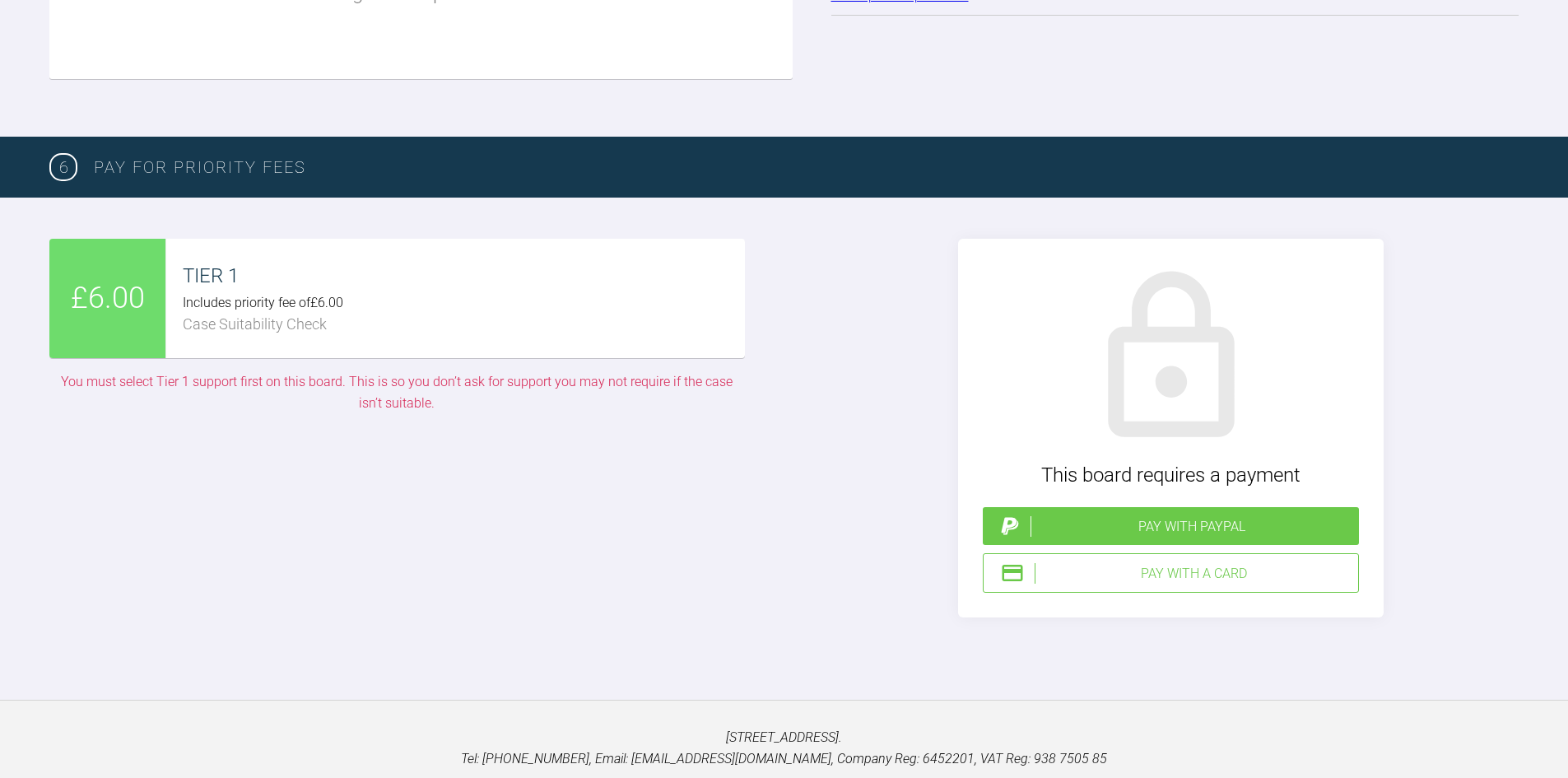
scroll to position [2256, 0]
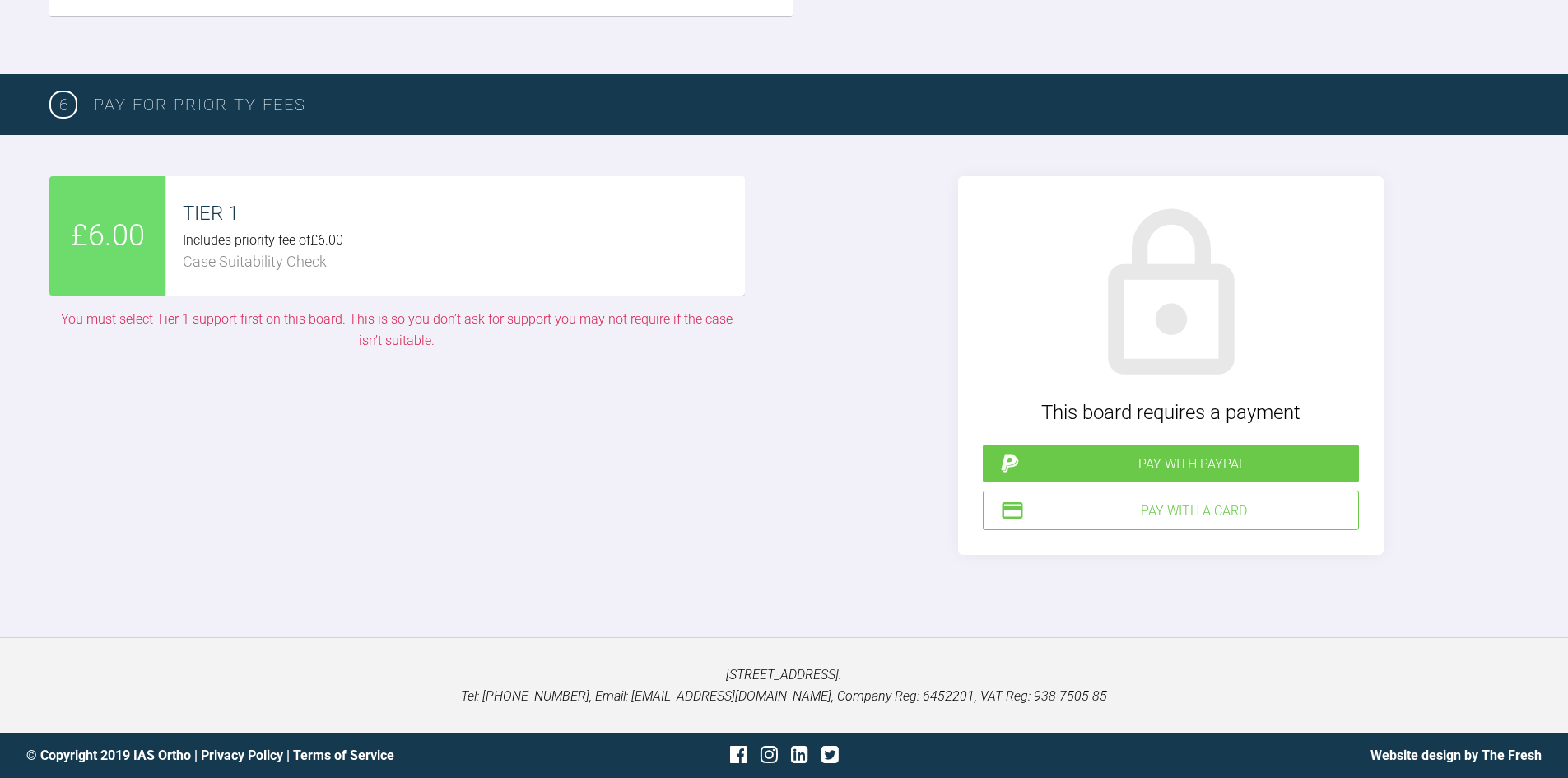
click at [791, 504] on div "£6.00 TIER 1 Includes priority fee of £6.00 Case Suitability Check You must sel…" at bounding box center [784, 365] width 1470 height 379
click at [230, 220] on div "TIER 1" at bounding box center [463, 213] width 561 height 31
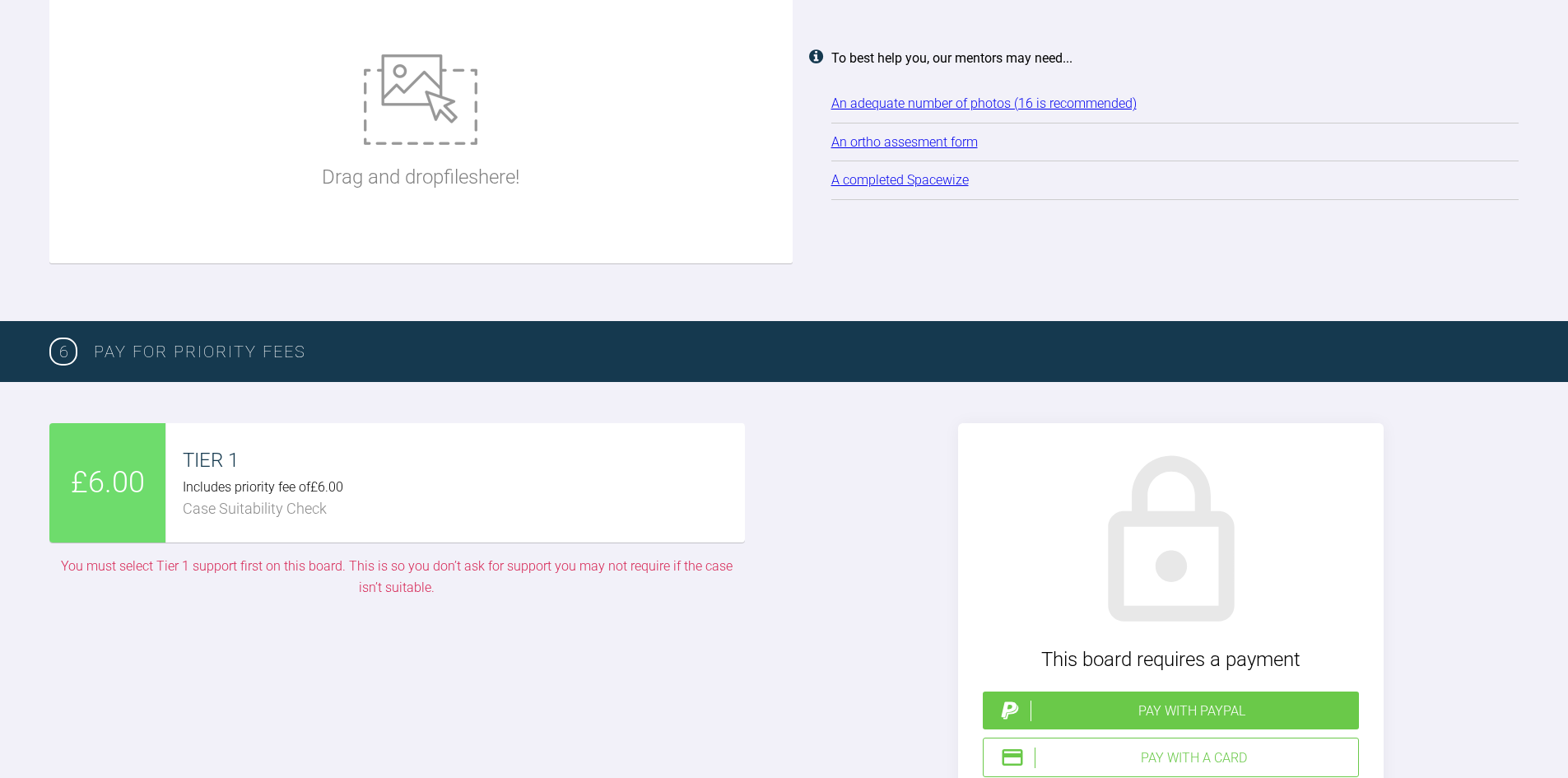
scroll to position [1597, 0]
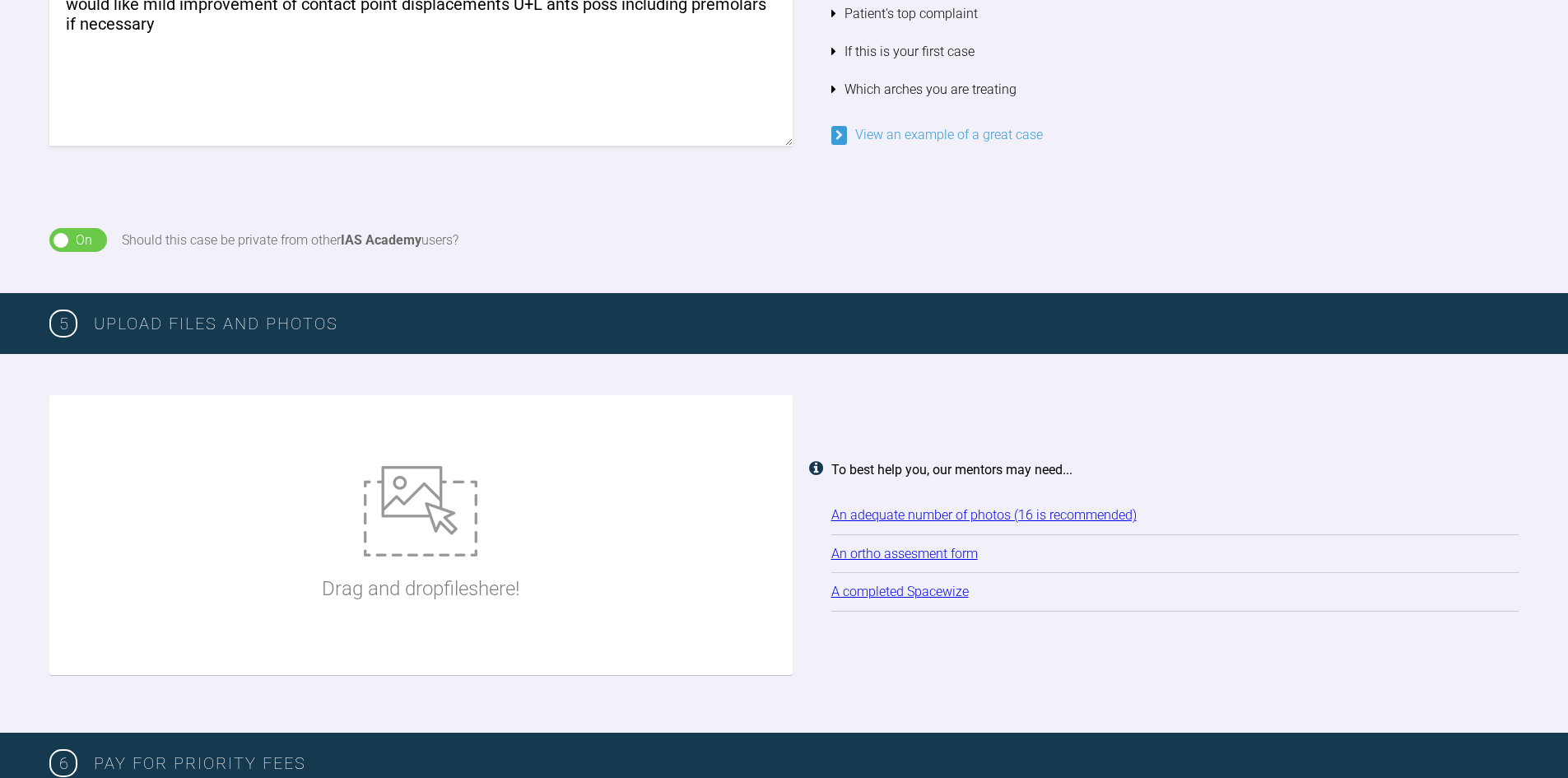
click at [85, 235] on div "On" at bounding box center [84, 240] width 16 height 22
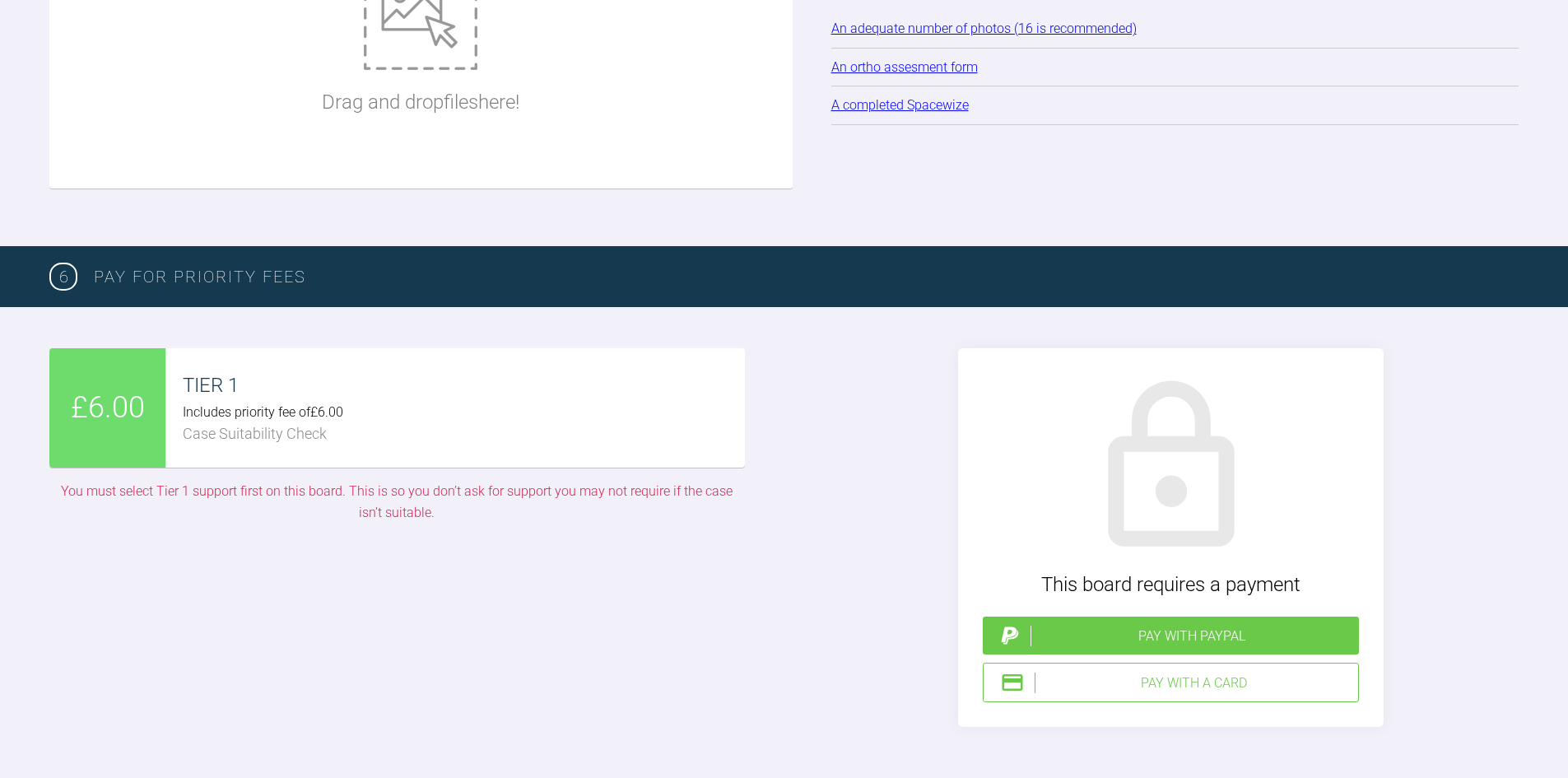
scroll to position [2091, 0]
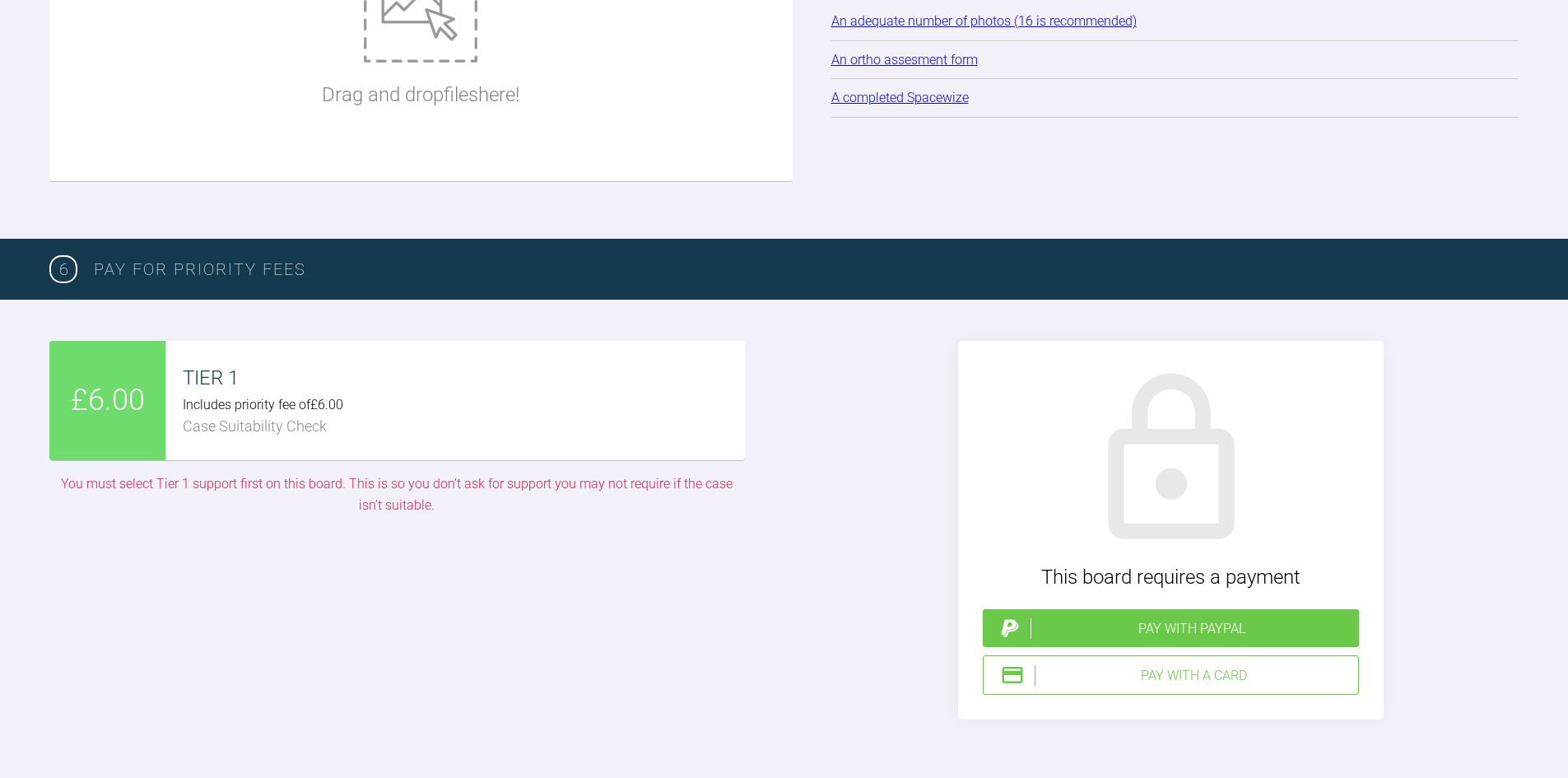
click at [574, 552] on div "£6.00 TIER 1 Includes priority fee of £6.00 Case Suitability Check You must sel…" at bounding box center [397, 530] width 695 height 379
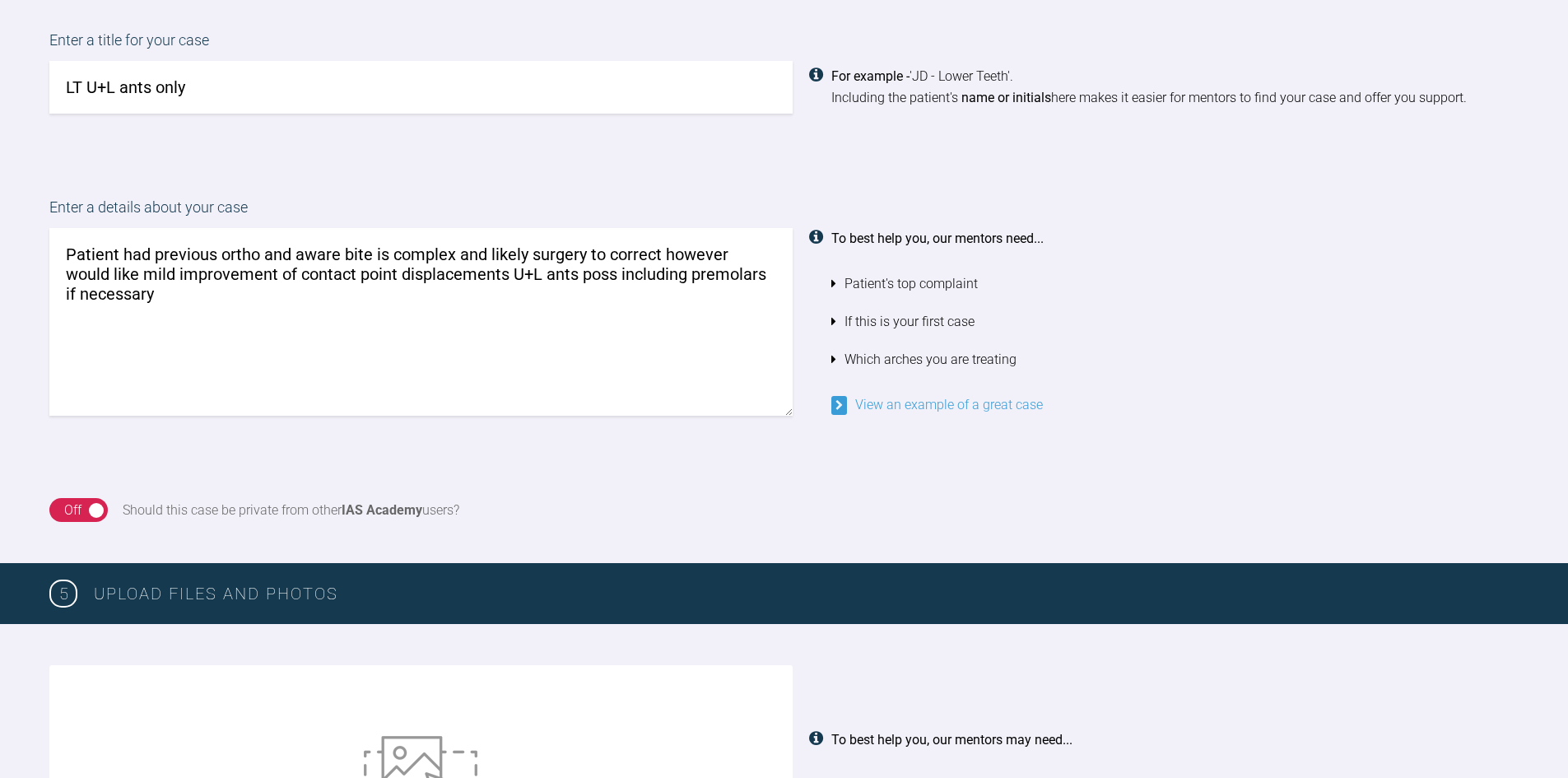
scroll to position [1515, 0]
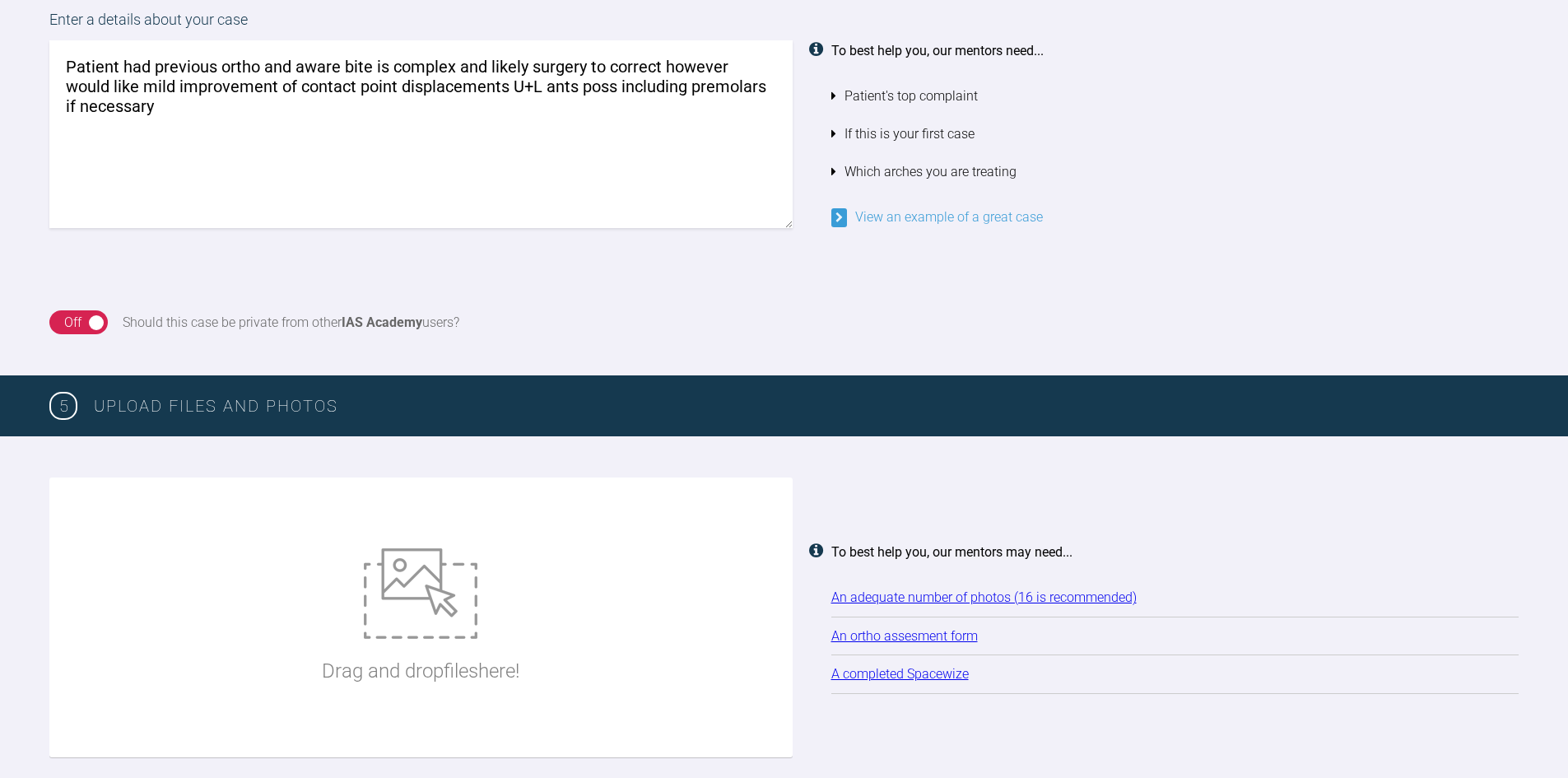
click at [94, 318] on div "On Off" at bounding box center [78, 323] width 59 height 25
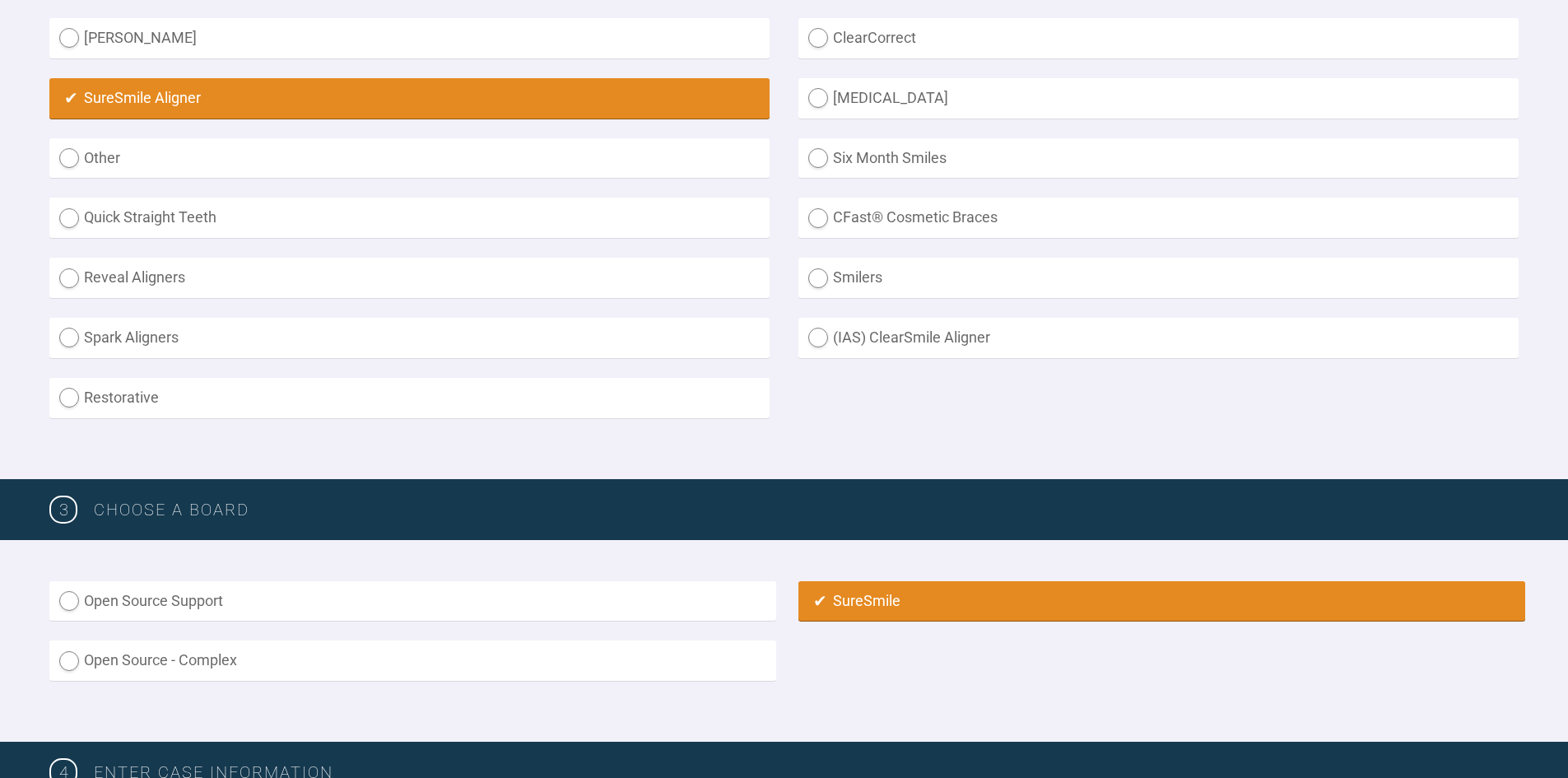
scroll to position [362, 0]
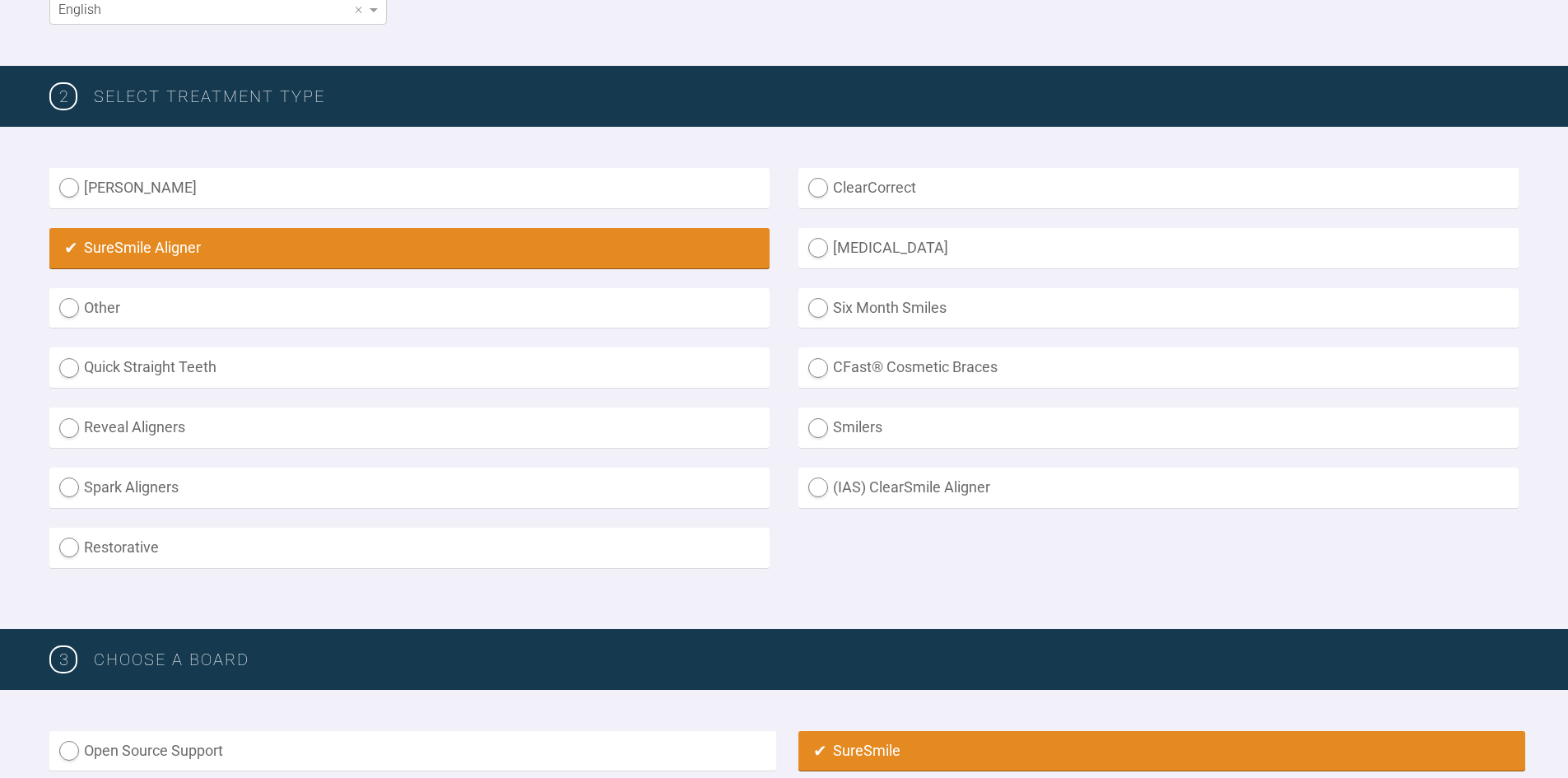
click at [868, 480] on label "(IAS) ClearSmile Aligner" at bounding box center [1158, 487] width 720 height 41
radio Aligner "true"
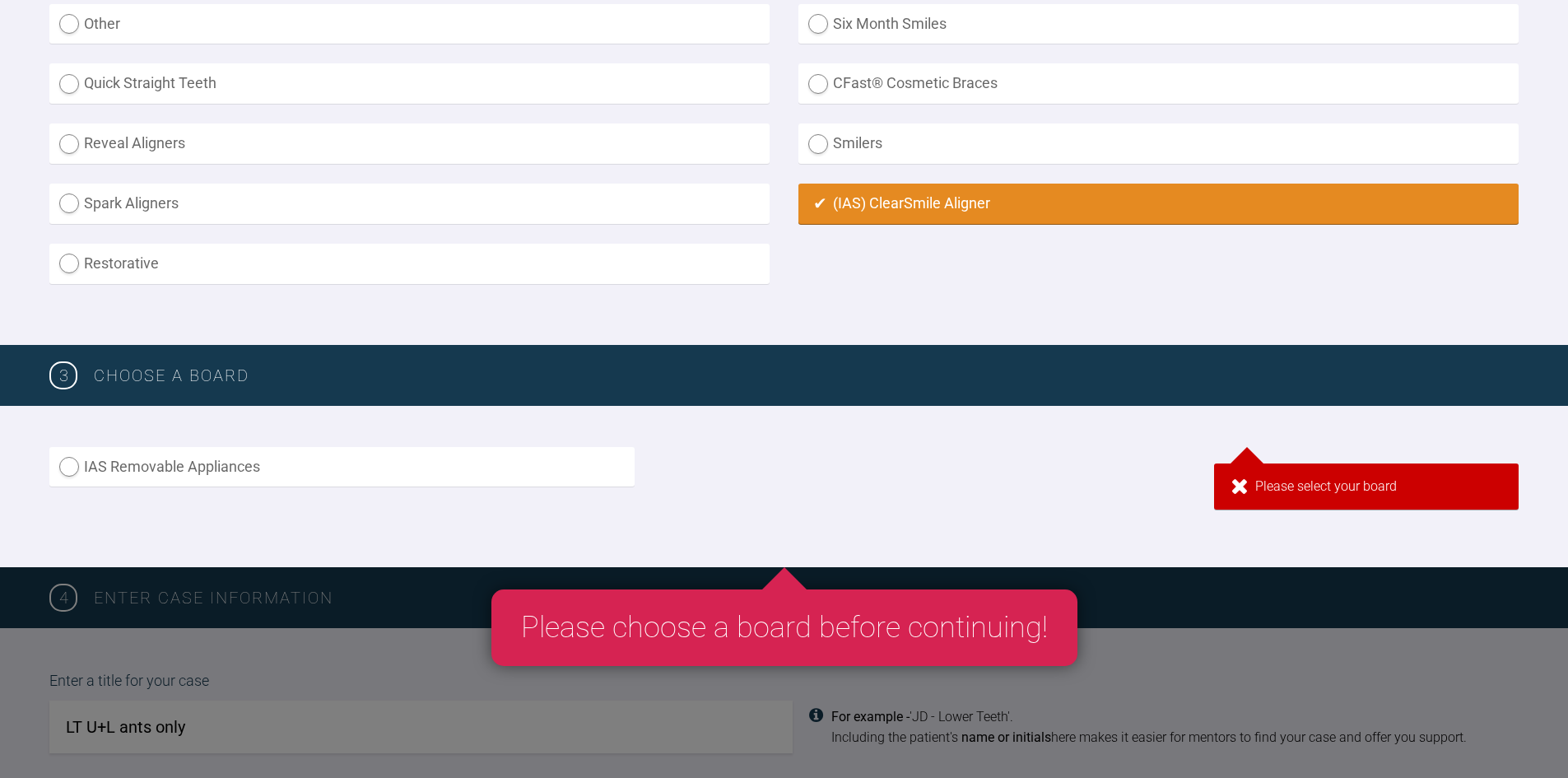
scroll to position [856, 0]
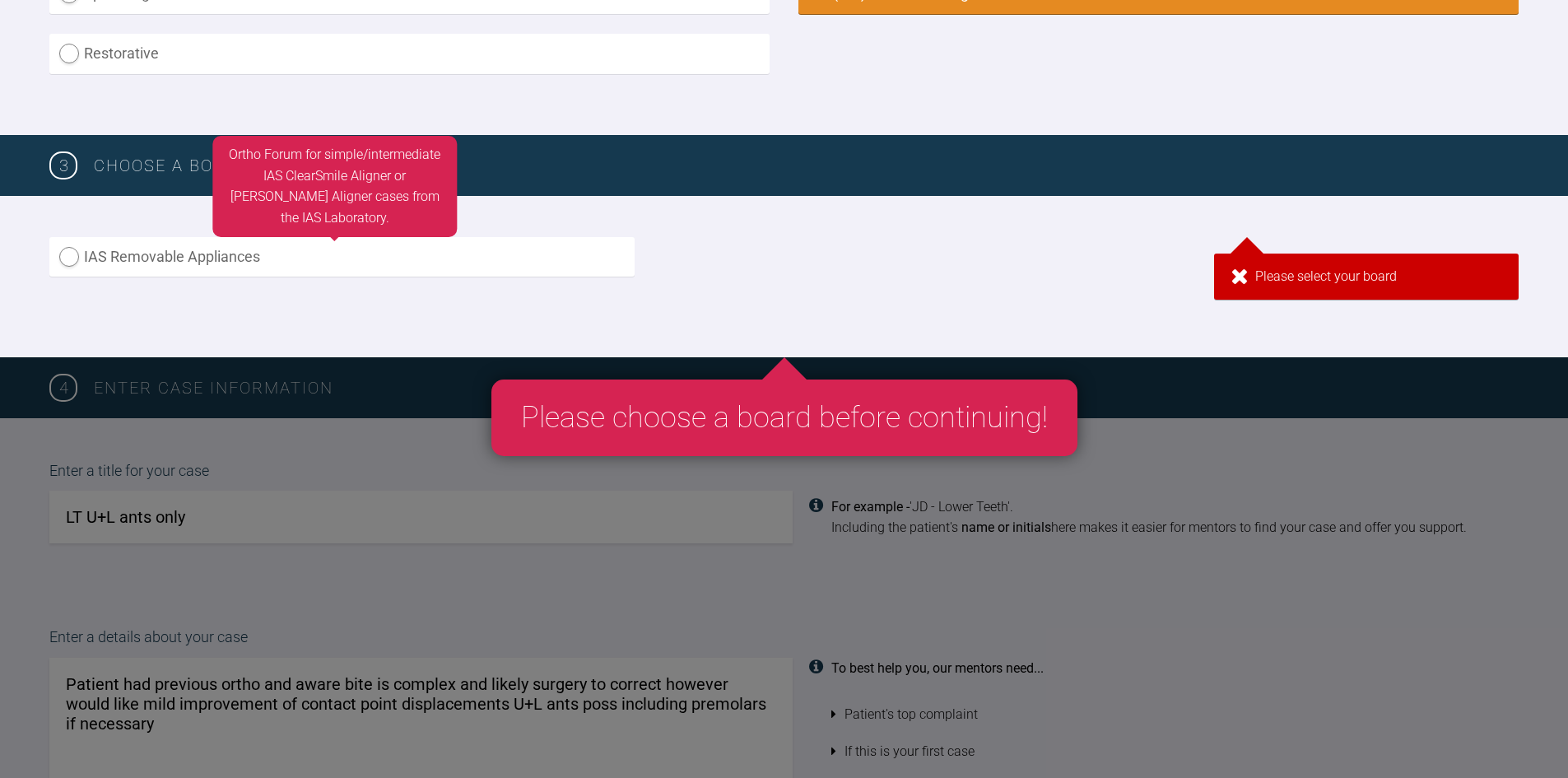
click at [70, 260] on label "IAS Removable Appliances" at bounding box center [342, 257] width 586 height 41
radio input "true"
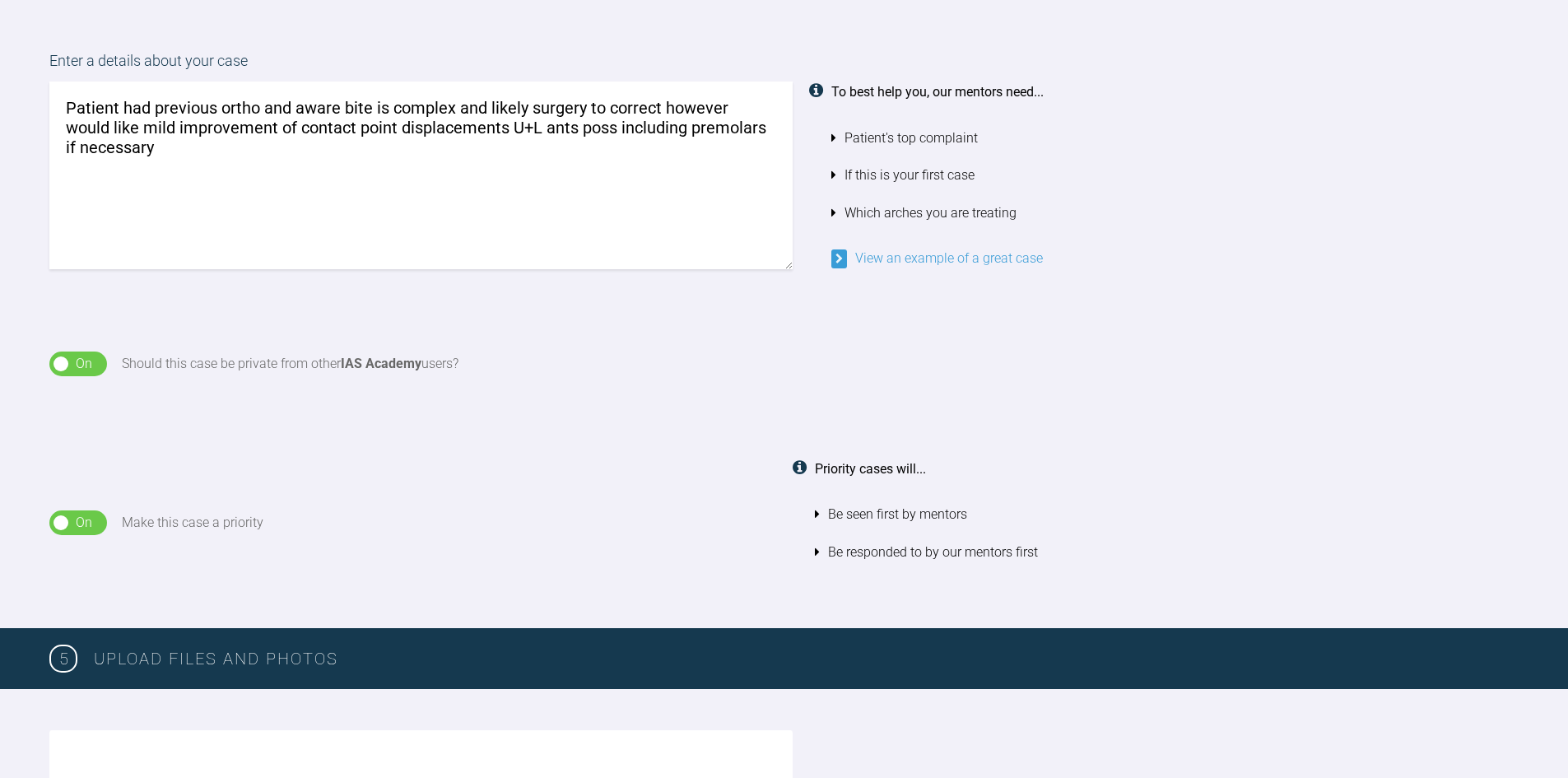
scroll to position [1439, 0]
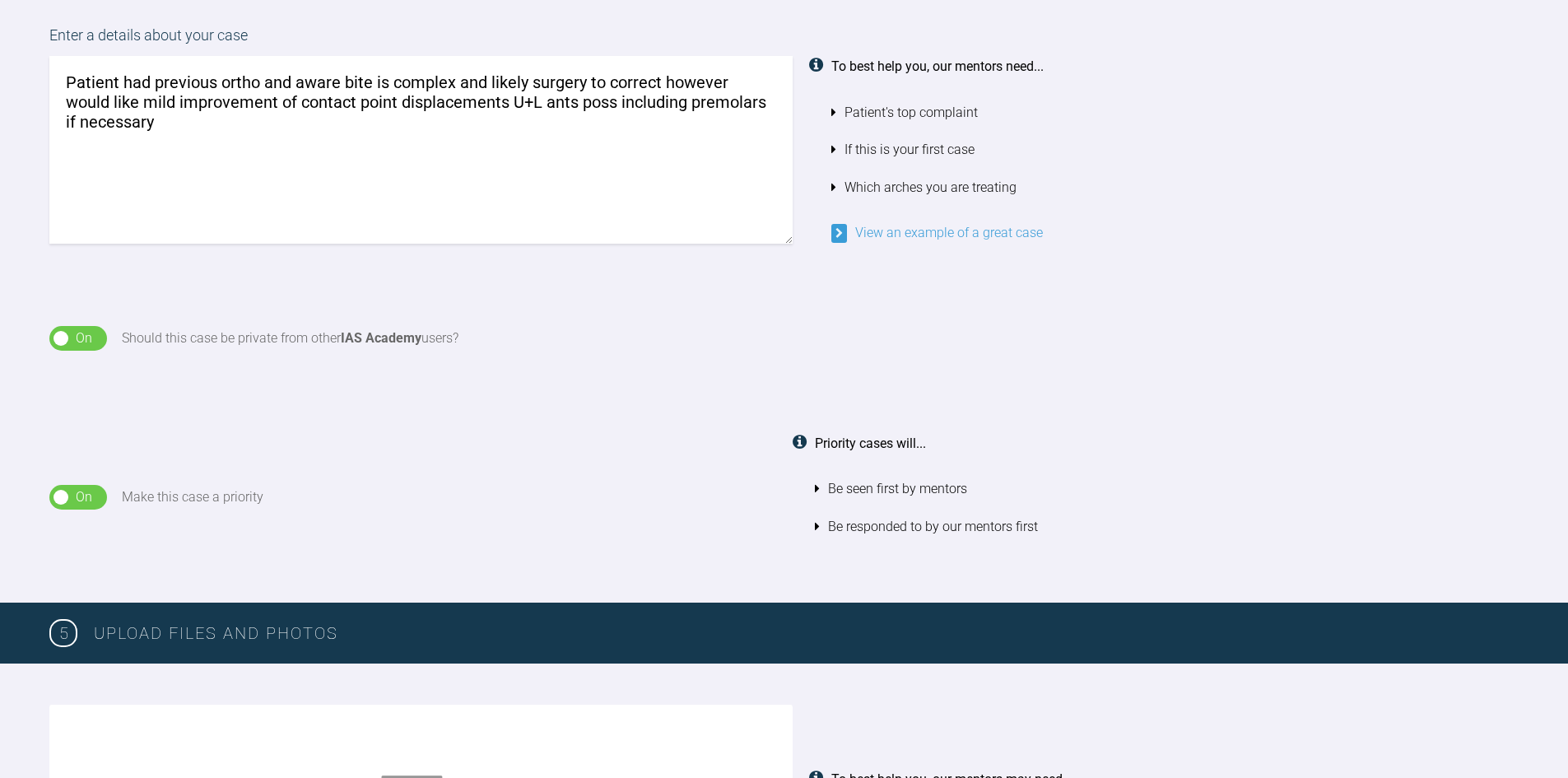
click at [85, 493] on div "On" at bounding box center [84, 497] width 16 height 22
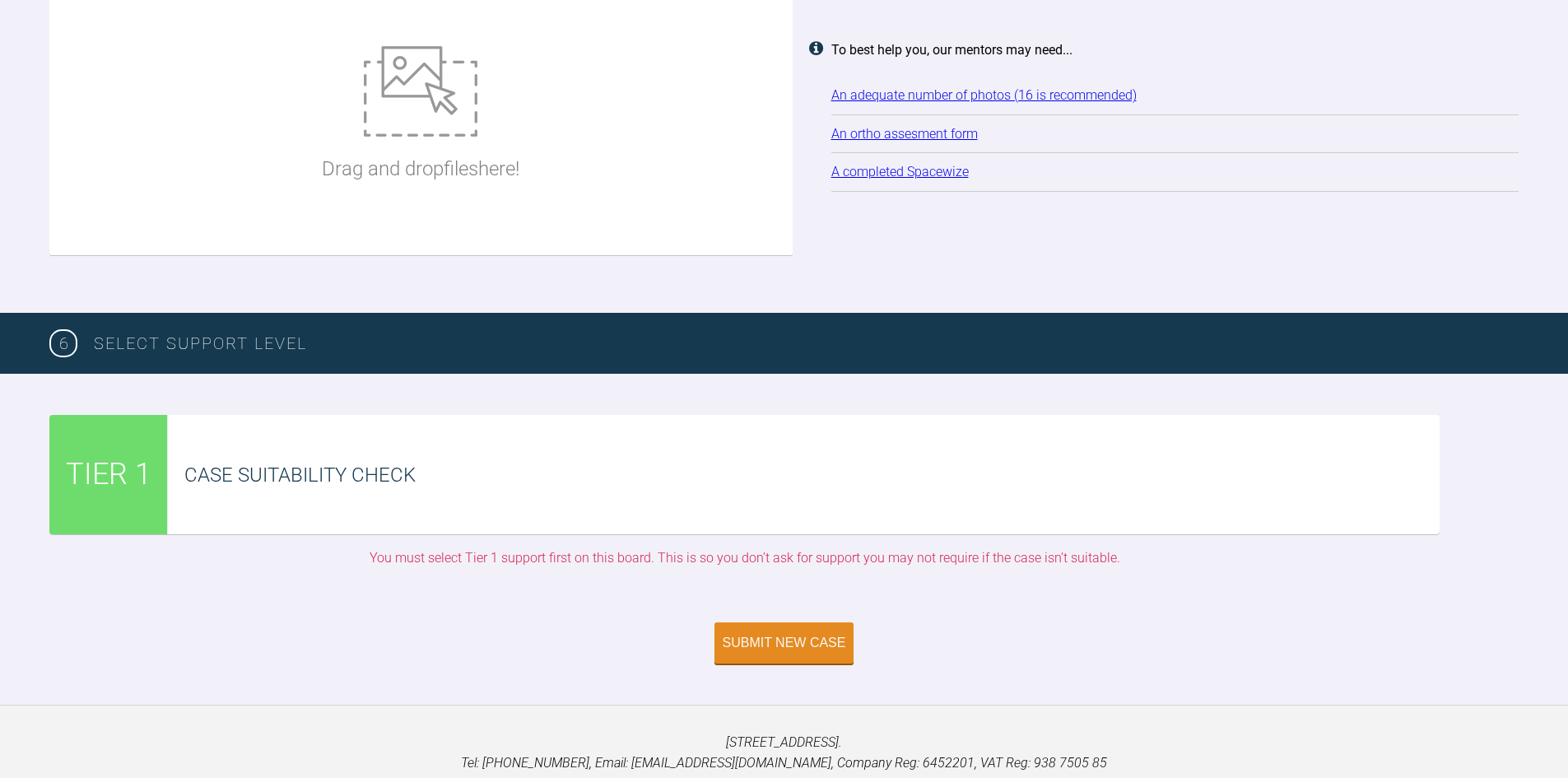
scroll to position [2180, 0]
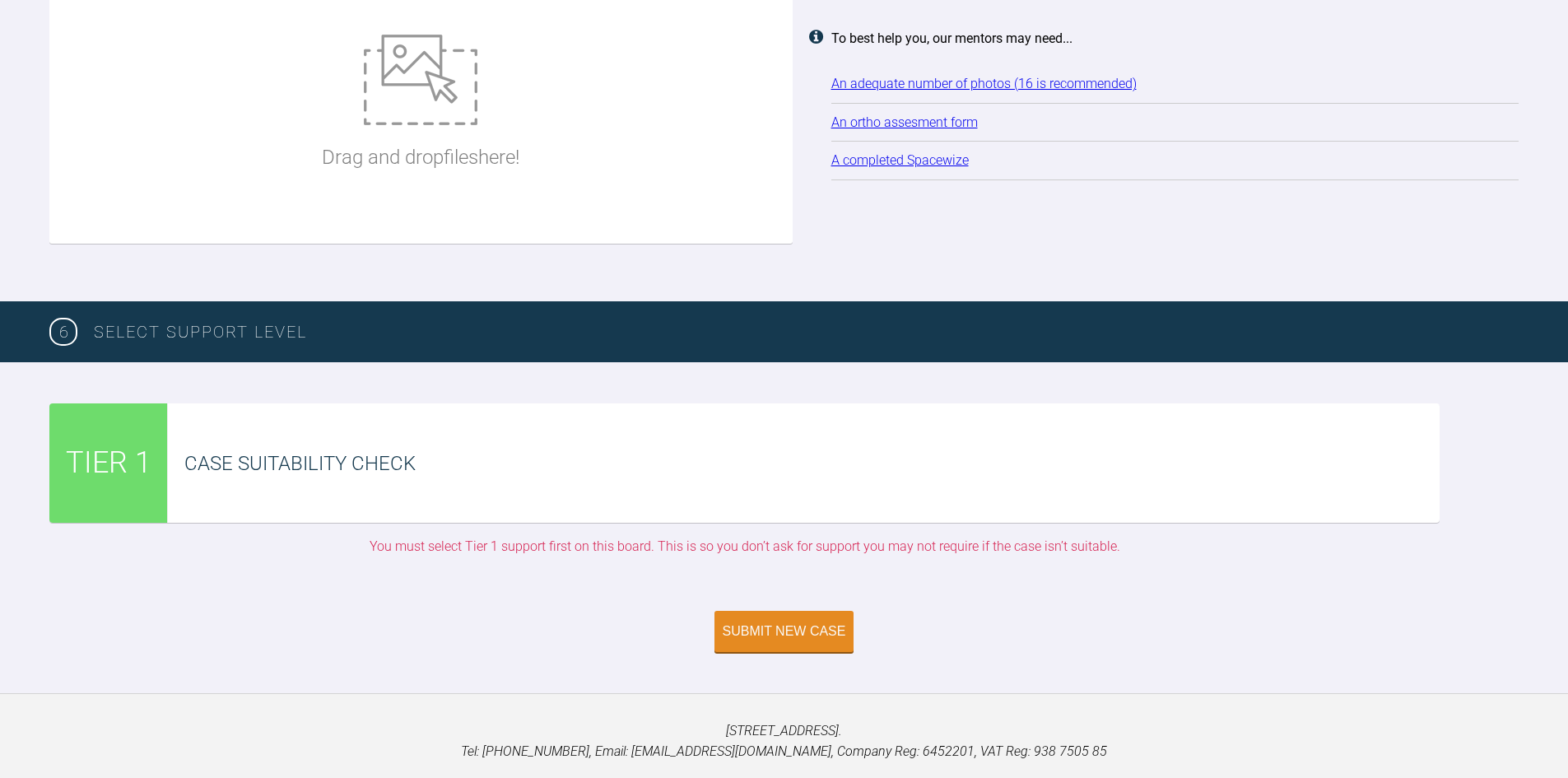
click at [419, 475] on div "Case Suitability Check" at bounding box center [812, 463] width 1255 height 31
click at [406, 77] on img at bounding box center [421, 79] width 114 height 91
type input "C:\fakepath\TAYLOR, Lauren - 49441.jpg"
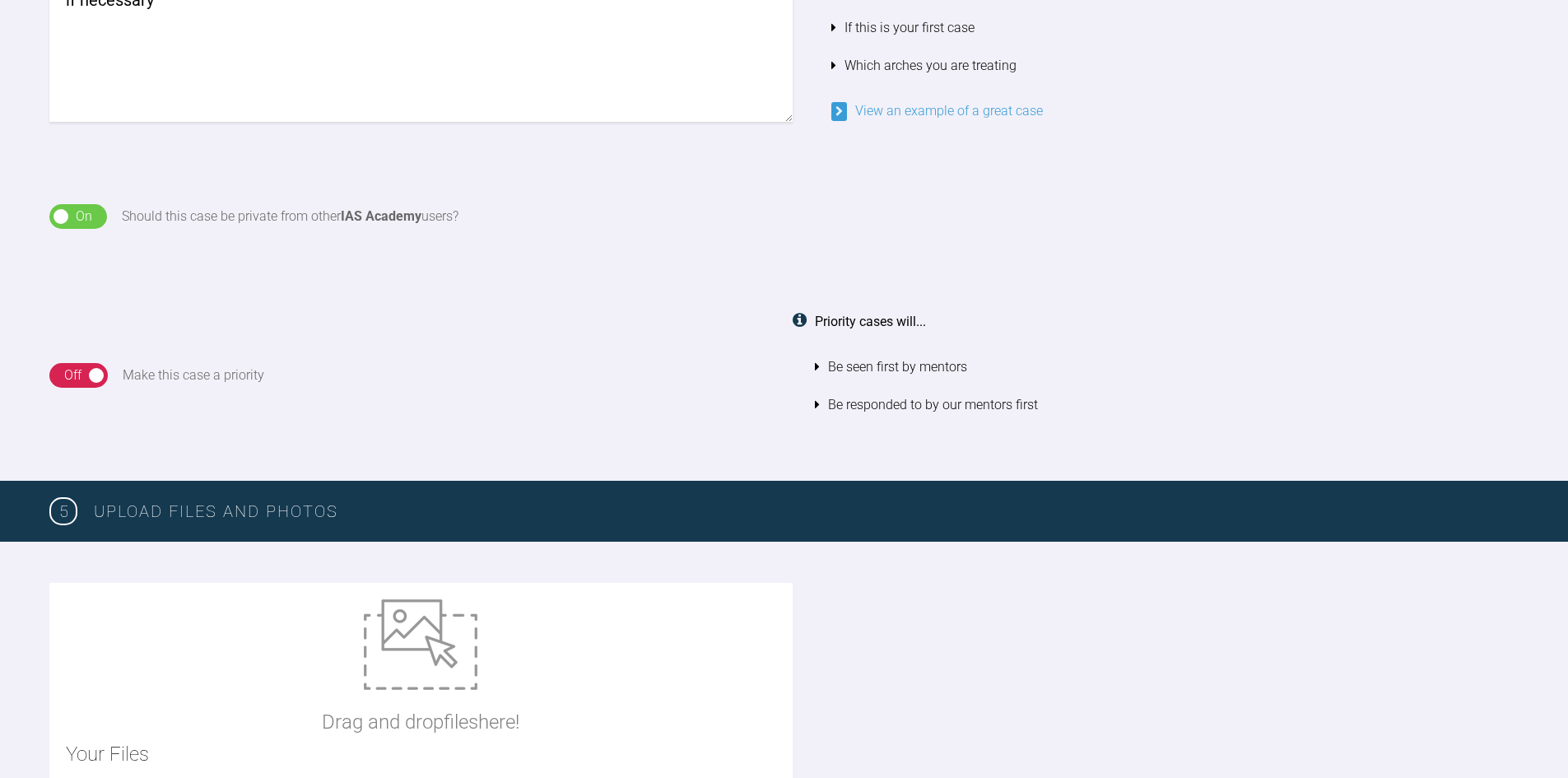
scroll to position [1400, 0]
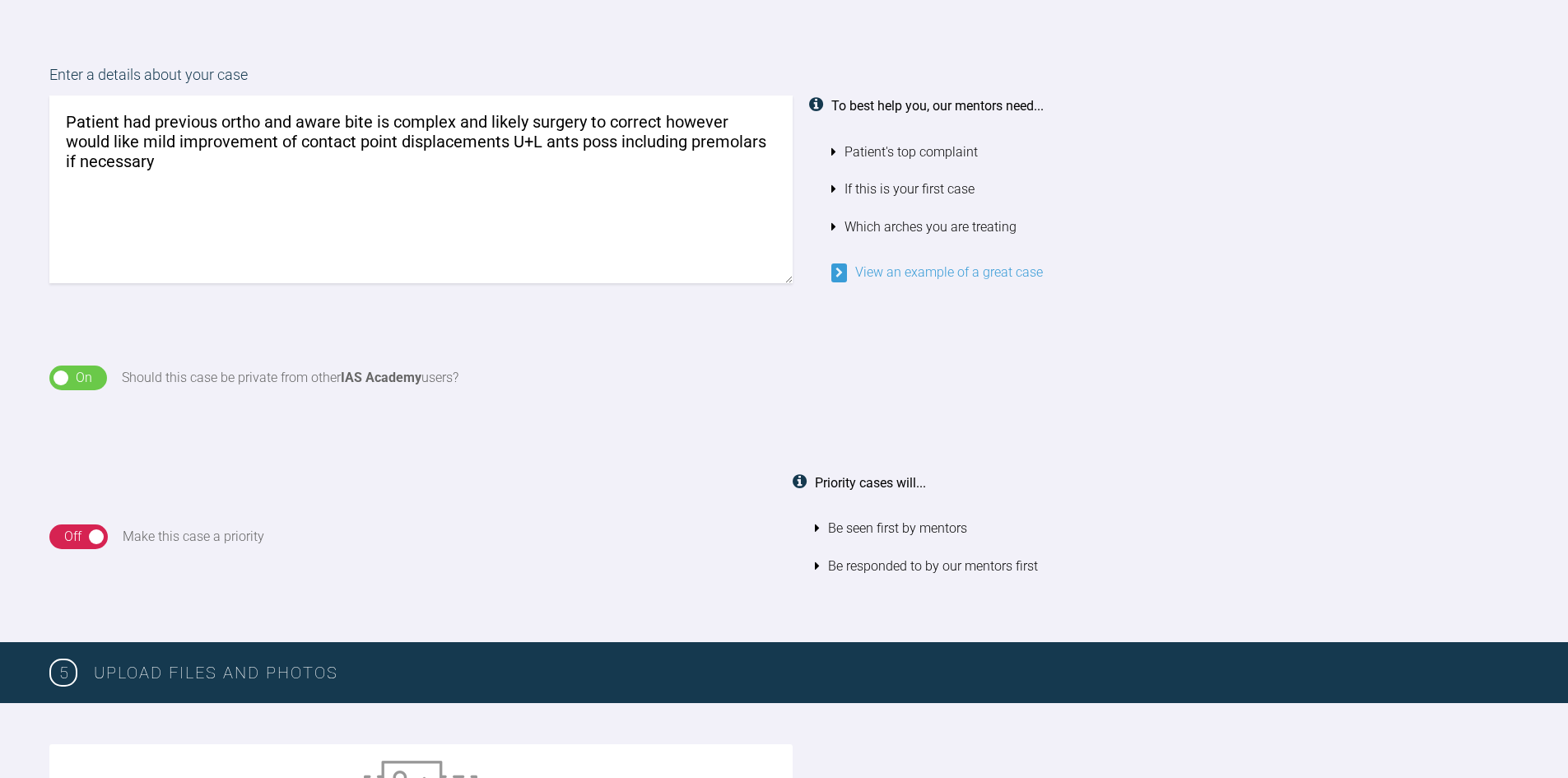
click at [208, 170] on textarea "Patient had previous ortho and aware bite is complex and likely surgery to corr…" at bounding box center [421, 190] width 743 height 188
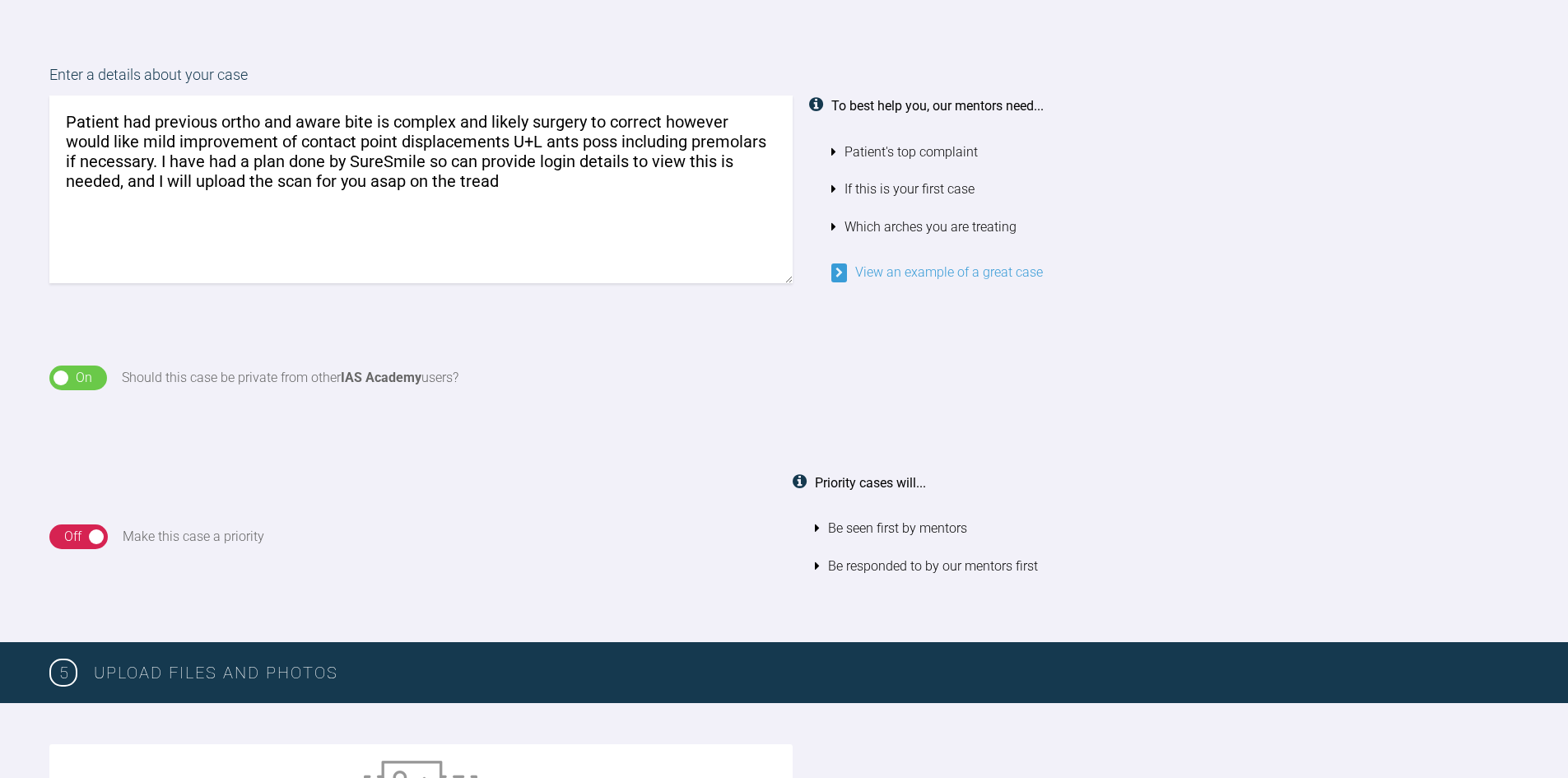
click at [463, 179] on textarea "Patient had previous ortho and aware bite is complex and likely surgery to corr…" at bounding box center [421, 190] width 743 height 188
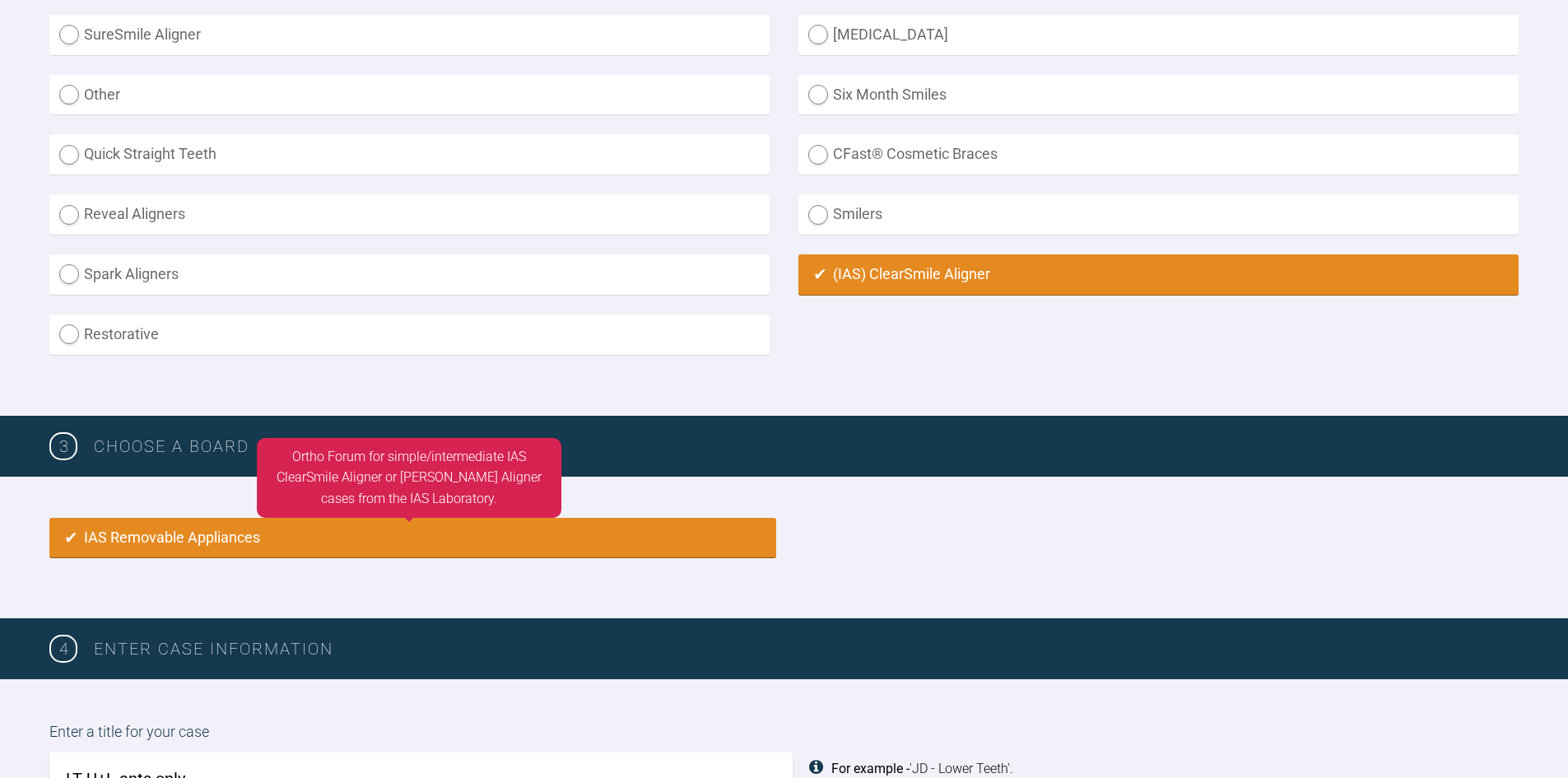
scroll to position [494, 0]
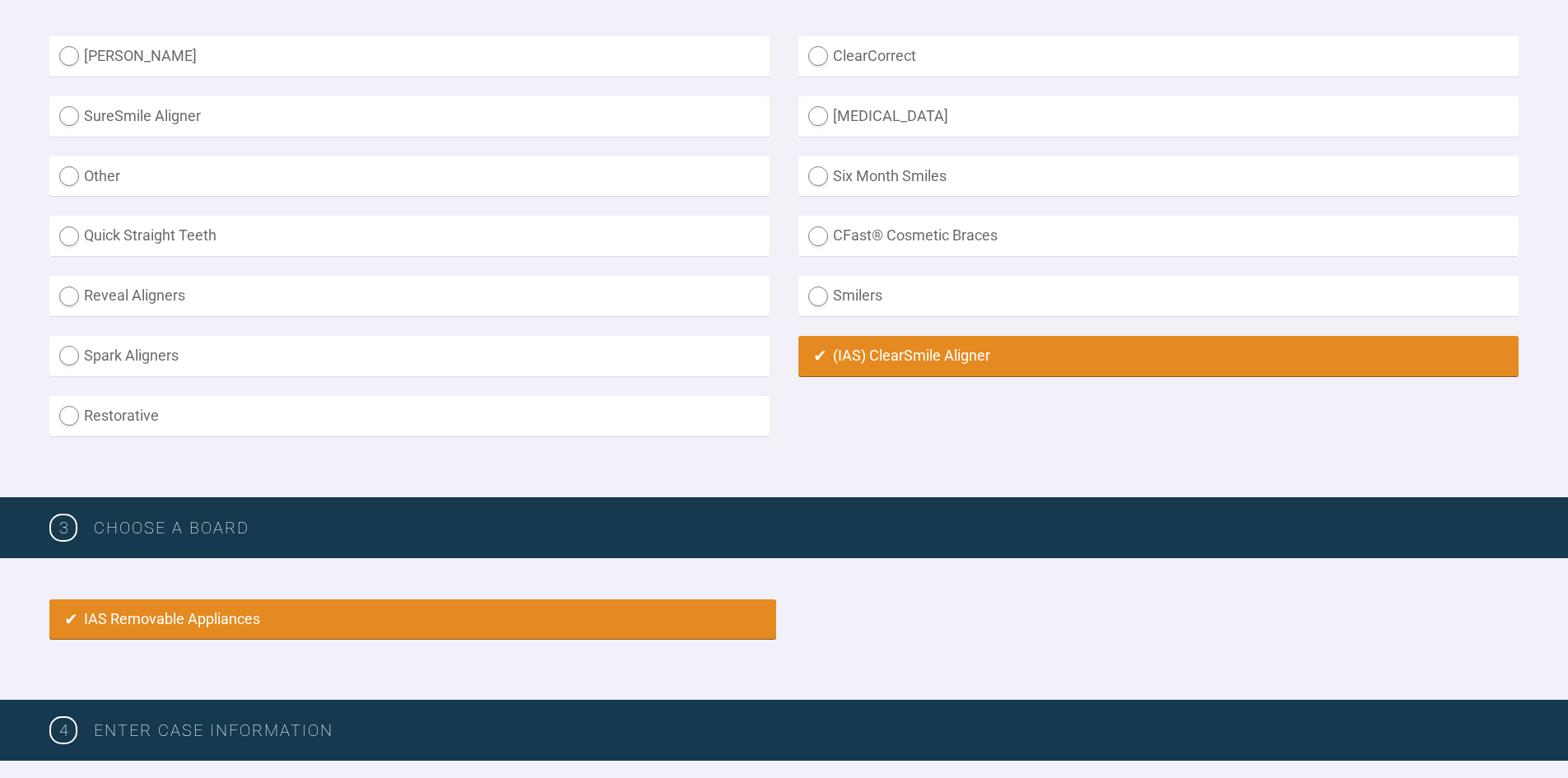
type textarea "Patient had previous ortho and aware bite is complex and likely surgery to corr…"
click at [72, 114] on label "SureSmile Aligner" at bounding box center [409, 116] width 720 height 41
radio Aligner "true"
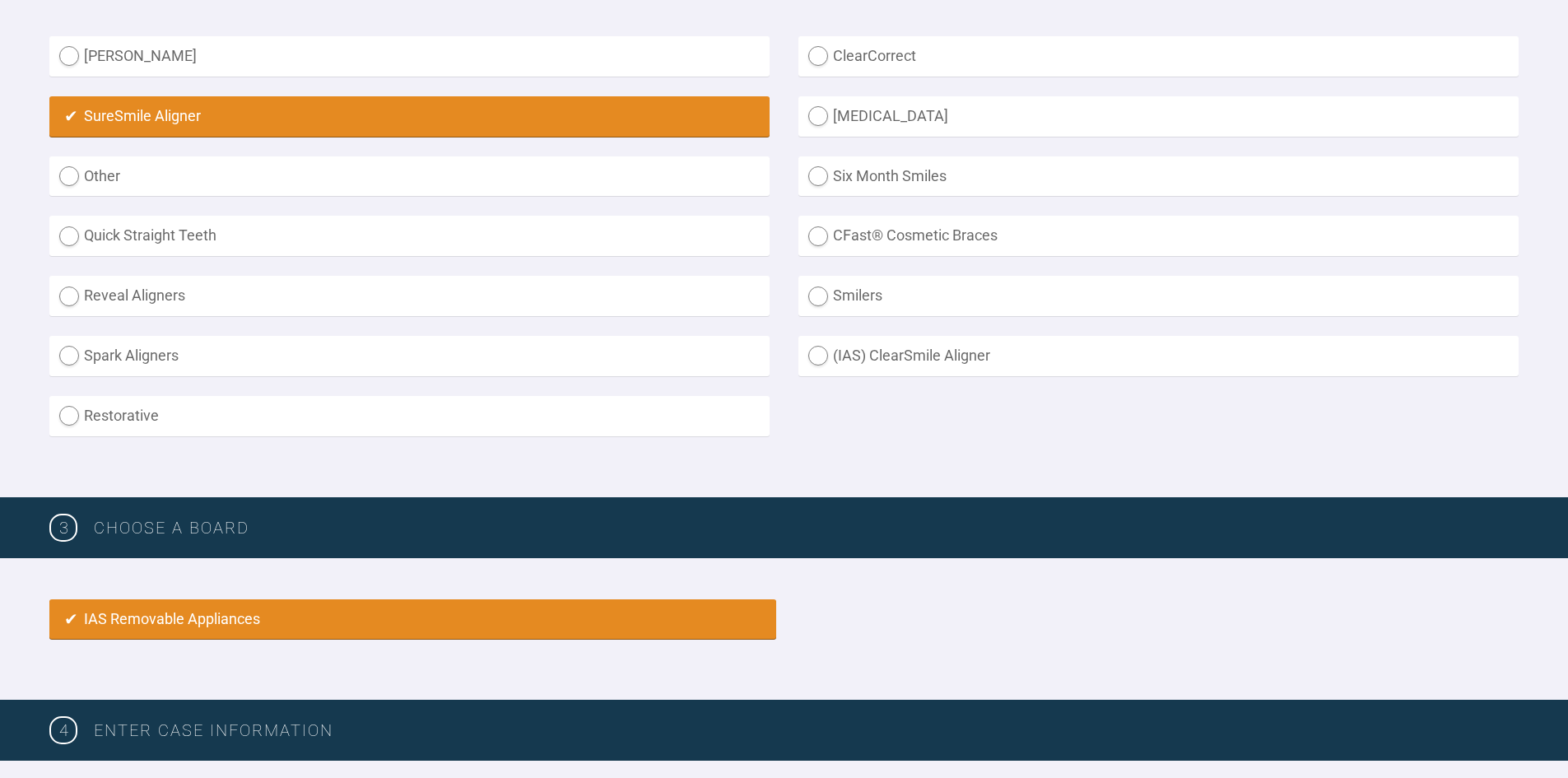
radio input "false"
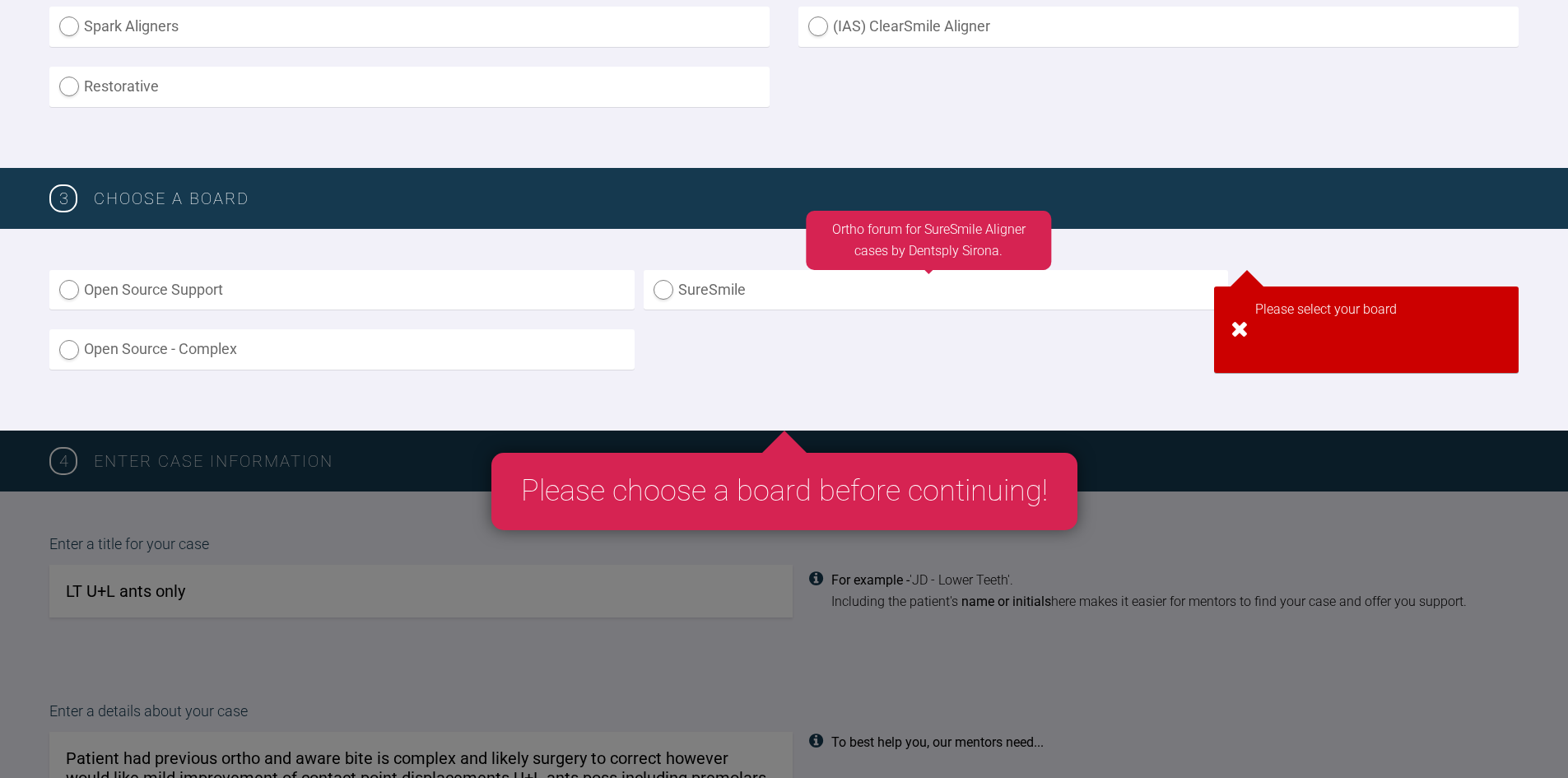
click at [709, 284] on label "SureSmile" at bounding box center [936, 290] width 586 height 41
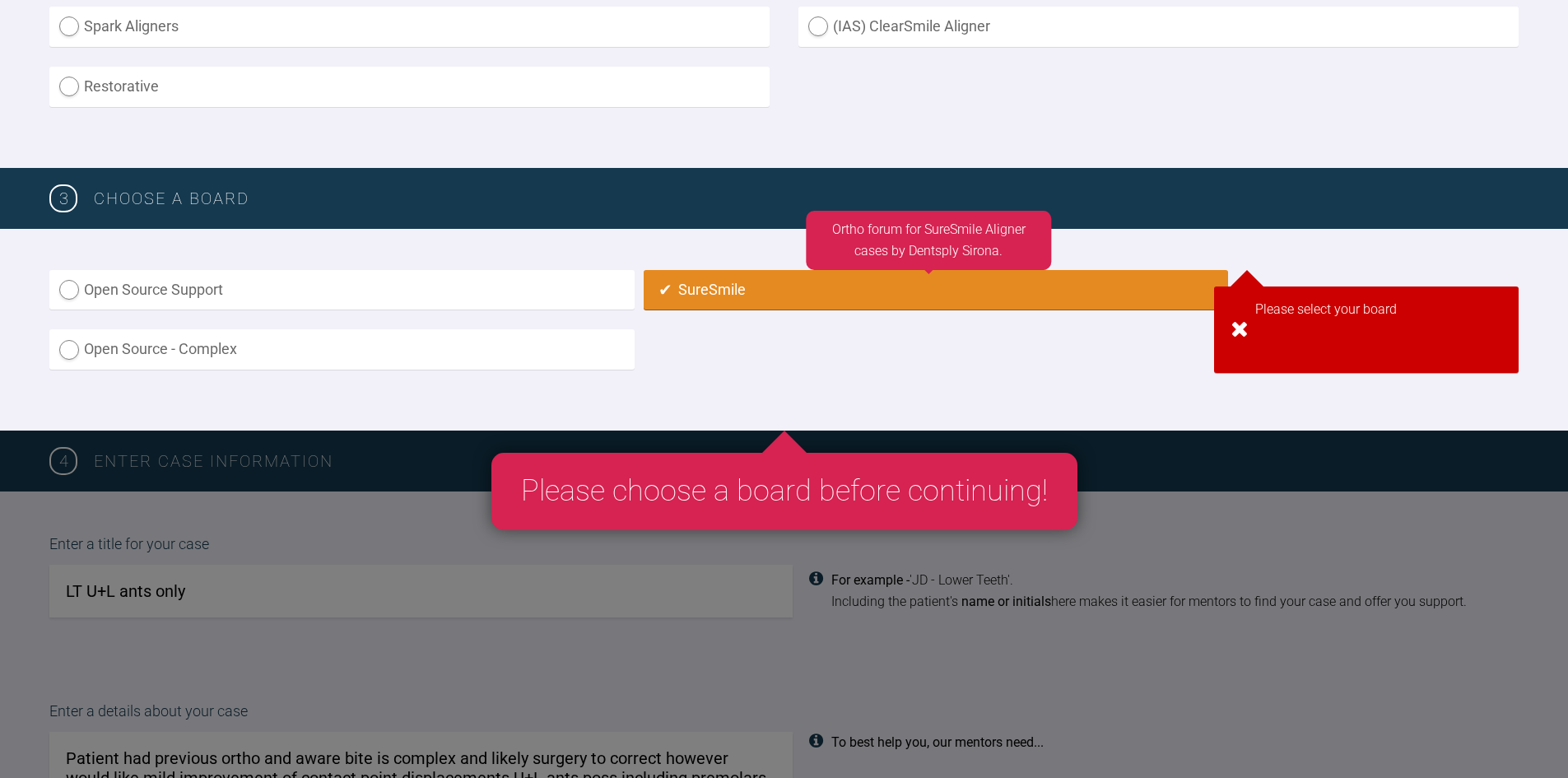
radio input "true"
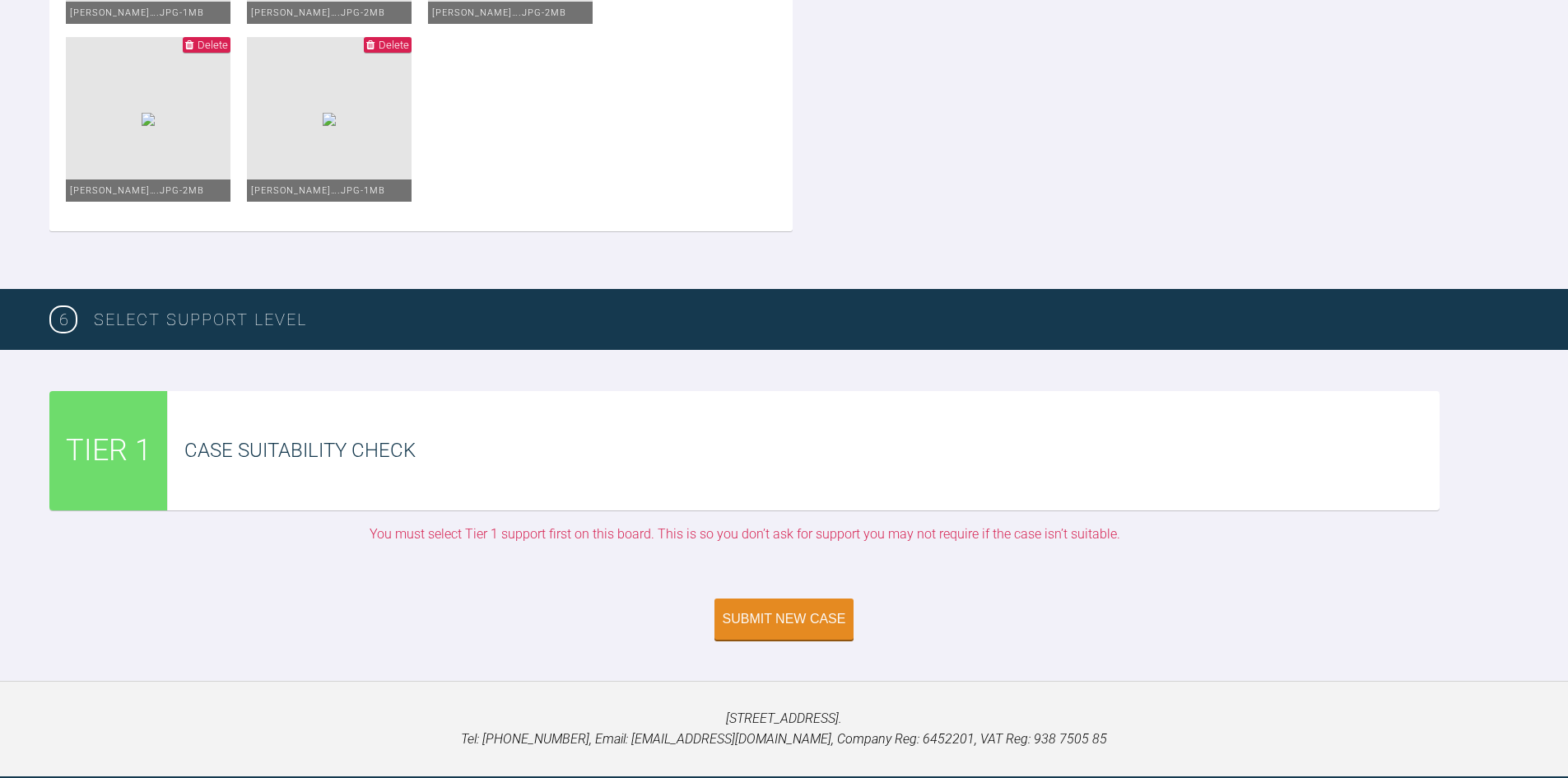
scroll to position [3801, 0]
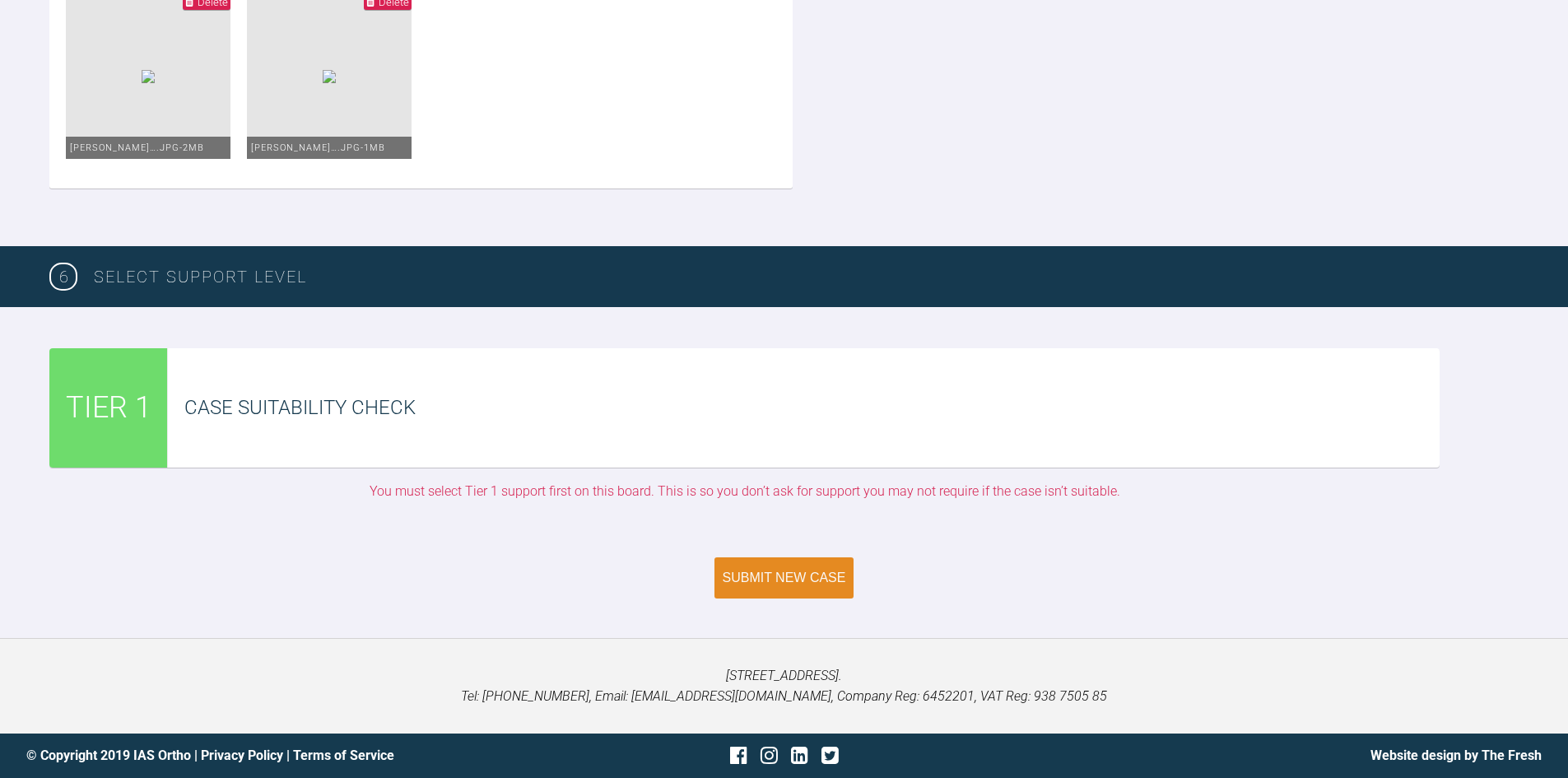
click at [813, 574] on div "Submit New Case" at bounding box center [784, 577] width 123 height 15
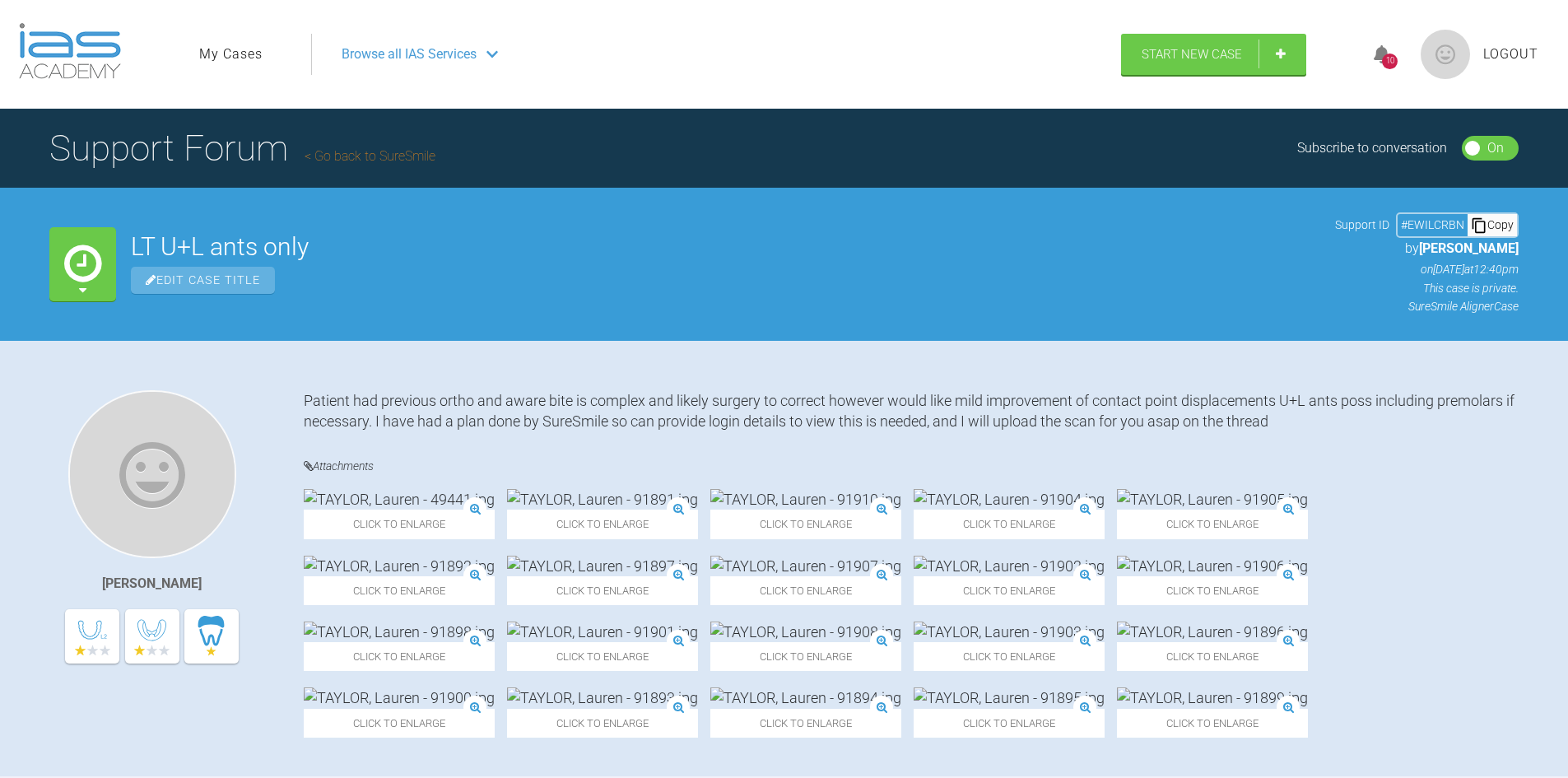
click at [1374, 56] on icon at bounding box center [1382, 54] width 16 height 19
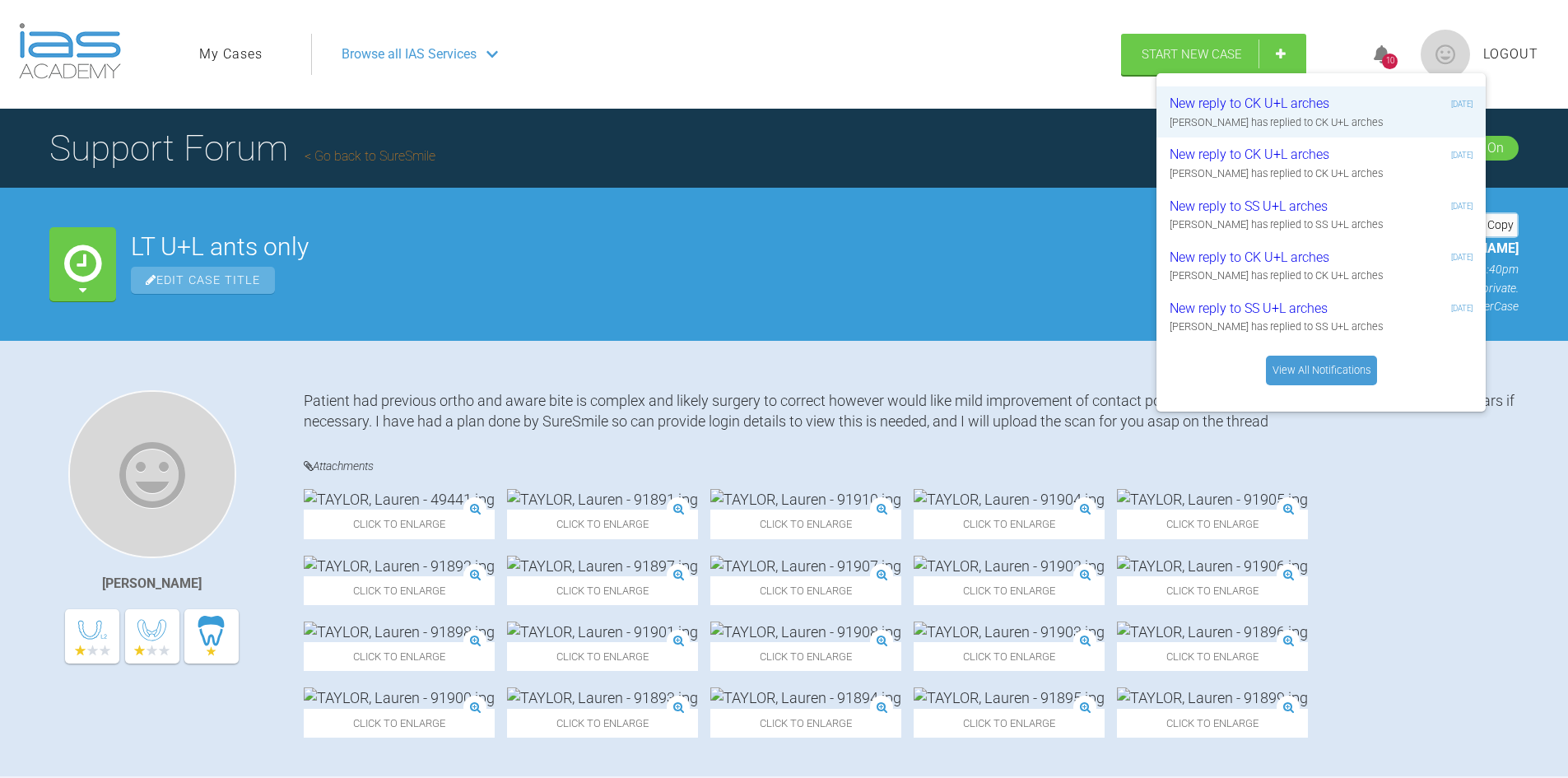
click at [1388, 17] on div "10 New reply to CK U+L arches 2 months ago Kelly Toft has replied to CK U+L arc…" at bounding box center [1449, 54] width 209 height 79
click at [1502, 53] on span "Logout" at bounding box center [1511, 54] width 55 height 22
